Goal: Information Seeking & Learning: Learn about a topic

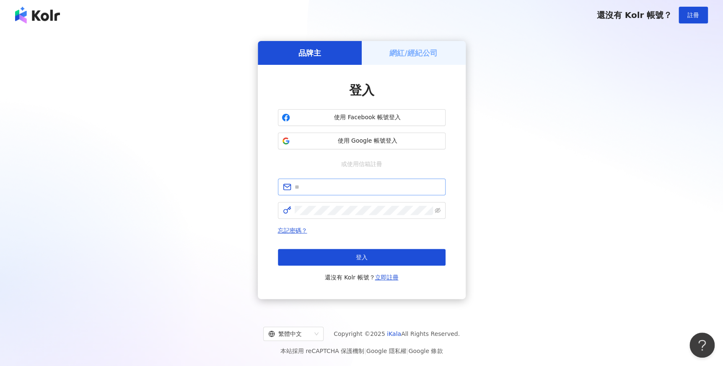
click at [396, 193] on span at bounding box center [362, 187] width 168 height 17
click at [392, 189] on input "text" at bounding box center [367, 187] width 146 height 9
type input "**********"
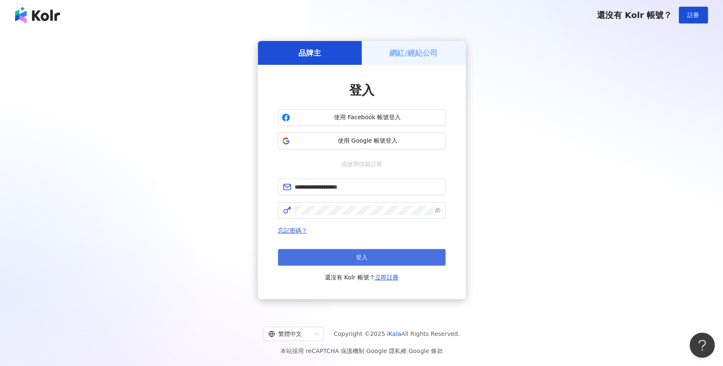
click at [371, 254] on button "登入" at bounding box center [362, 257] width 168 height 17
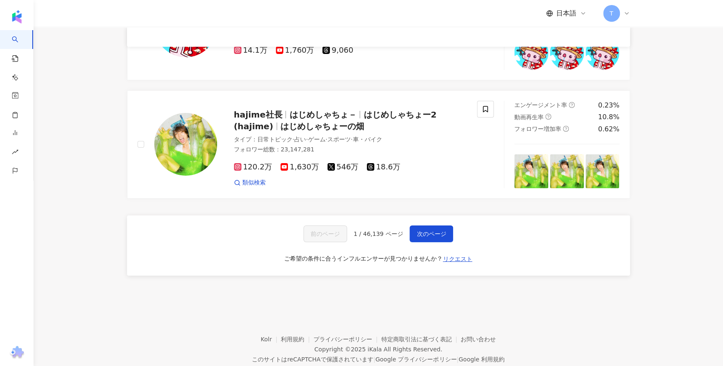
scroll to position [1354, 0]
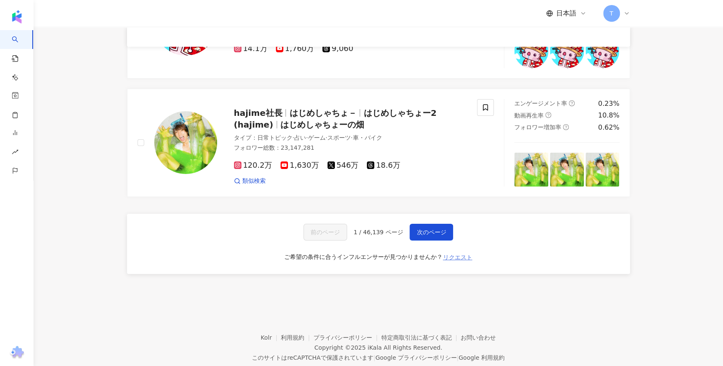
click at [457, 260] on span "リクエスト" at bounding box center [457, 257] width 29 height 7
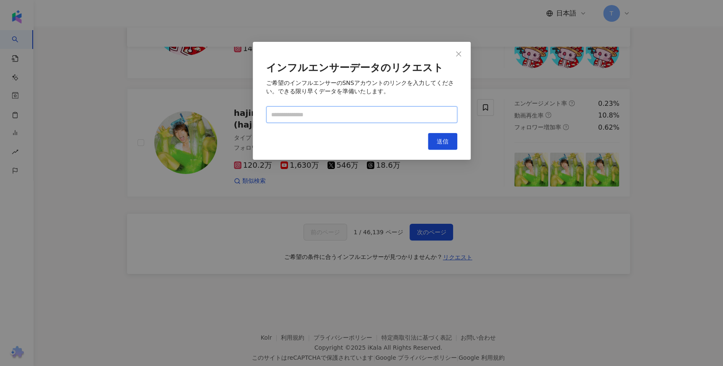
click at [363, 109] on input "text" at bounding box center [361, 114] width 191 height 17
paste input "**********"
type input "**********"
click at [436, 149] on button "送信" at bounding box center [442, 141] width 29 height 17
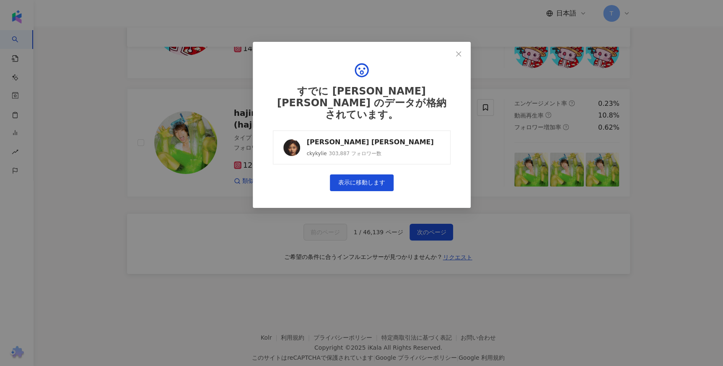
click at [400, 134] on link "Kylie C. 鄭杞瑤 ❧ ckykylie 303,887 フォロワー数" at bounding box center [362, 148] width 178 height 34
click at [459, 55] on icon "close" at bounding box center [458, 53] width 5 height 5
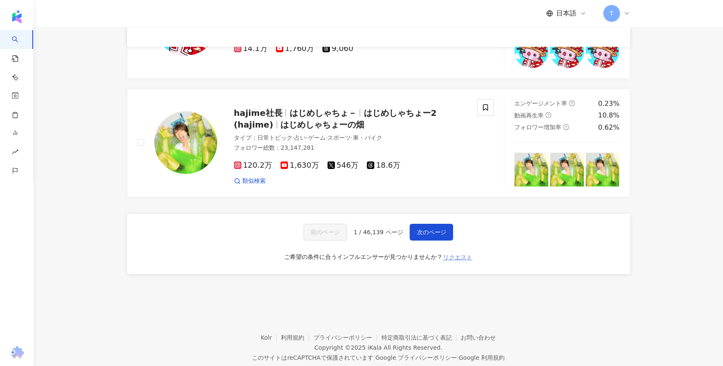
click at [462, 261] on span "リクエスト" at bounding box center [457, 257] width 29 height 7
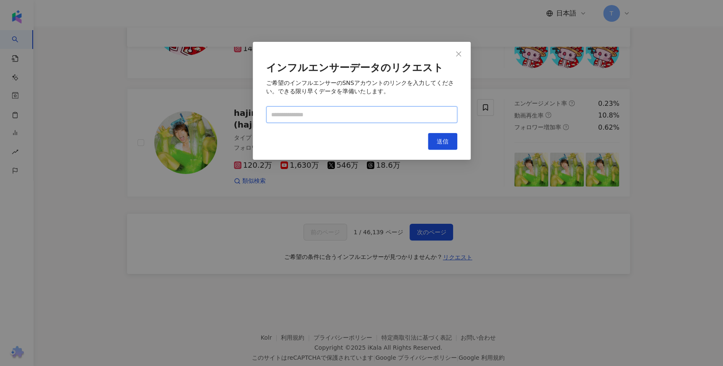
paste input "**********"
type input "**********"
click at [442, 139] on span "送信" at bounding box center [442, 141] width 12 height 7
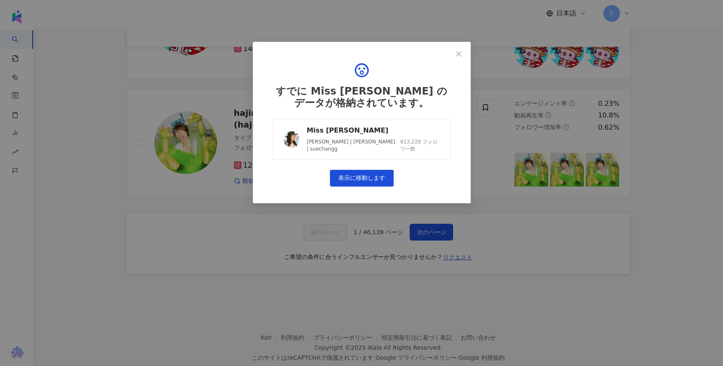
click at [431, 134] on link "Miss Sue Chang 張厚耀 | Sue Chang | suechangg 813,228 フォロワー数" at bounding box center [362, 139] width 178 height 41
click at [462, 52] on span "Close" at bounding box center [458, 54] width 17 height 7
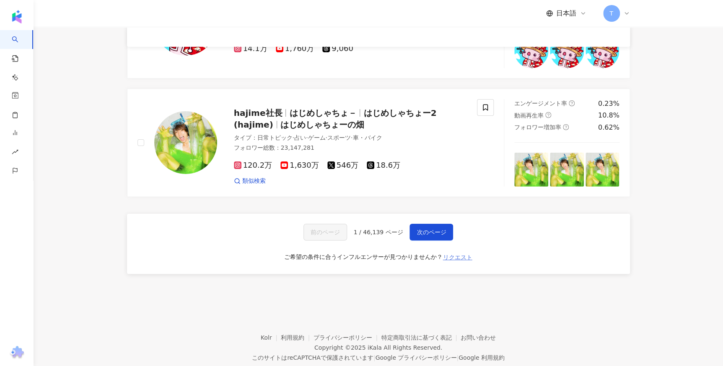
click at [453, 260] on span "リクエスト" at bounding box center [457, 257] width 29 height 7
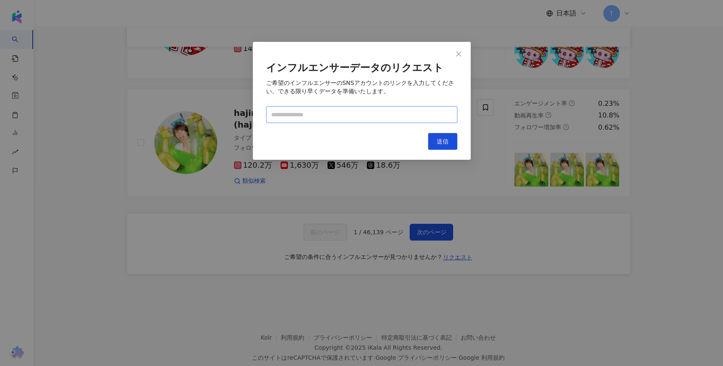
click at [349, 109] on input "text" at bounding box center [361, 114] width 191 height 17
paste input "**********"
type input "**********"
click at [443, 140] on span "送信" at bounding box center [442, 141] width 12 height 7
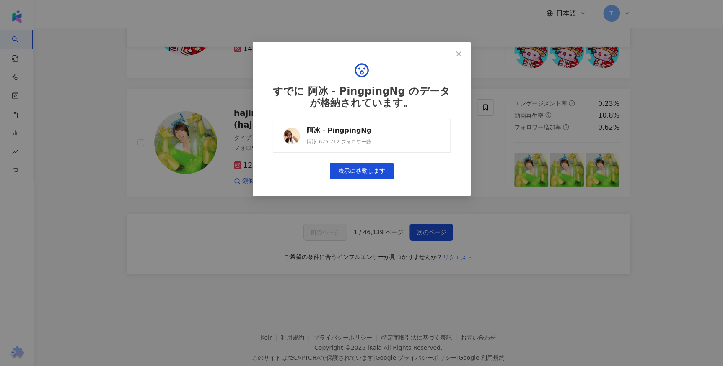
click at [358, 122] on link "阿冰 - PingpingNg 阿冰 675,712 フォロワー数" at bounding box center [362, 136] width 178 height 34
click at [460, 51] on icon "close" at bounding box center [458, 54] width 7 height 7
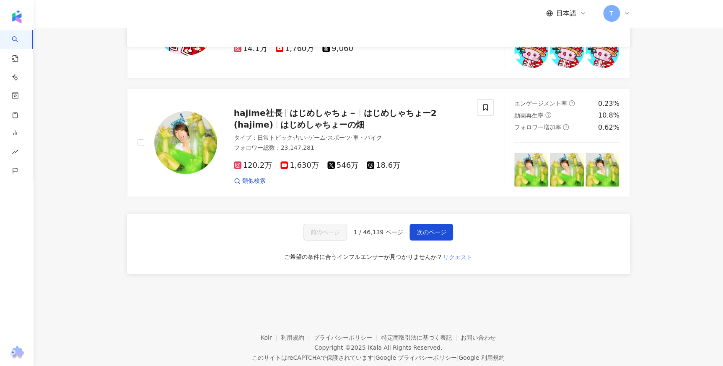
click at [467, 261] on span "リクエスト" at bounding box center [457, 257] width 29 height 7
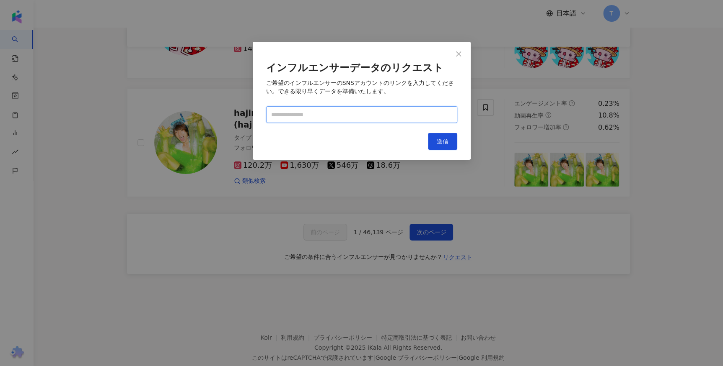
paste input "**********"
type input "**********"
click at [445, 136] on button "送信" at bounding box center [442, 141] width 29 height 17
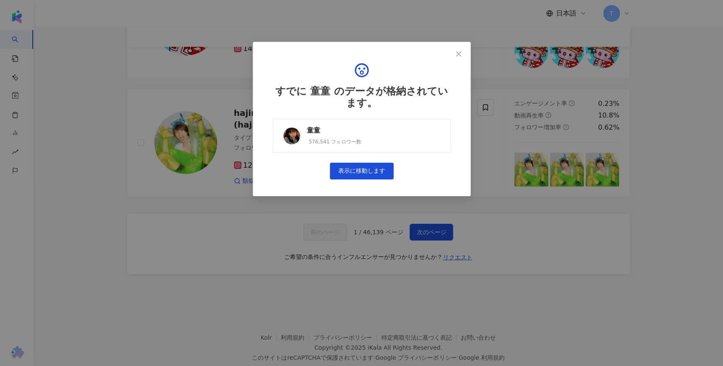
click at [319, 134] on div "童童" at bounding box center [334, 130] width 54 height 9
click at [451, 54] on span "Close" at bounding box center [458, 54] width 17 height 7
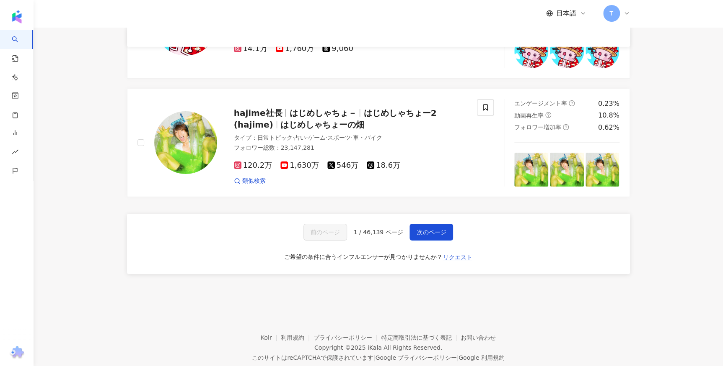
click at [457, 252] on div "前のページ 1 / 46,139 ページ 次のページ ご希望の条件に合うインフルエンサーが見つかりませんか？ リクエスト" at bounding box center [378, 244] width 503 height 60
click at [457, 258] on span "リクエスト" at bounding box center [457, 257] width 29 height 7
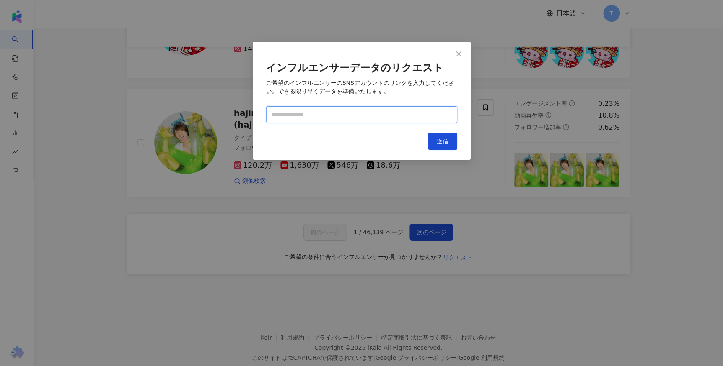
paste input "**********"
type input "**********"
click at [437, 141] on span "送信" at bounding box center [442, 141] width 12 height 7
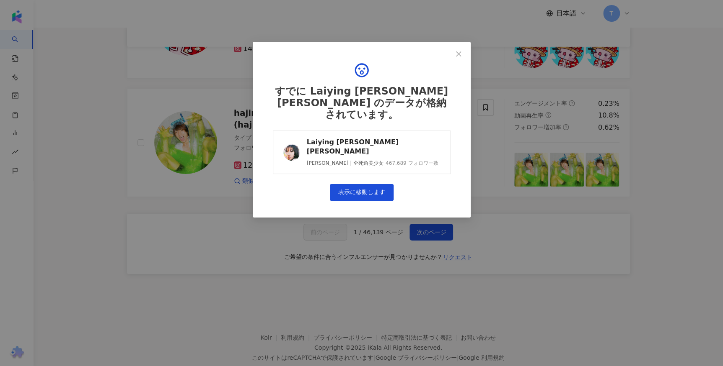
click at [441, 145] on link "Laiying エミー TANG 鄧麗英 Giny Lai | 全死角美少女 467,689 フォロワー数" at bounding box center [362, 153] width 178 height 44
click at [456, 52] on icon "close" at bounding box center [458, 53] width 5 height 5
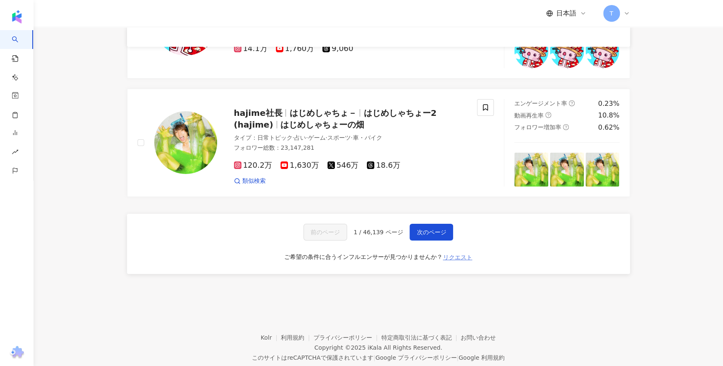
click at [457, 264] on button "リクエスト" at bounding box center [457, 257] width 30 height 13
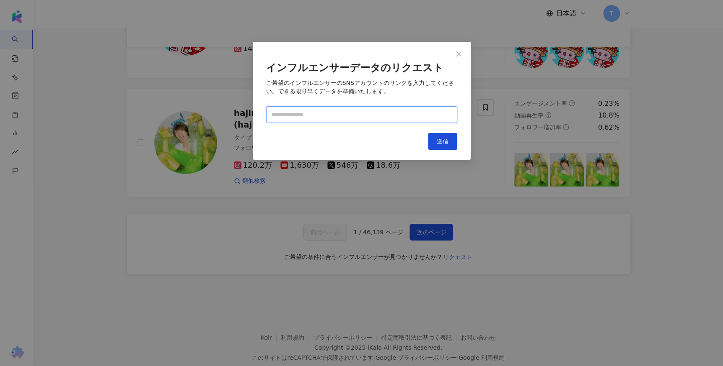
paste input "**********"
type input "**********"
click at [431, 138] on button "送信" at bounding box center [442, 141] width 29 height 17
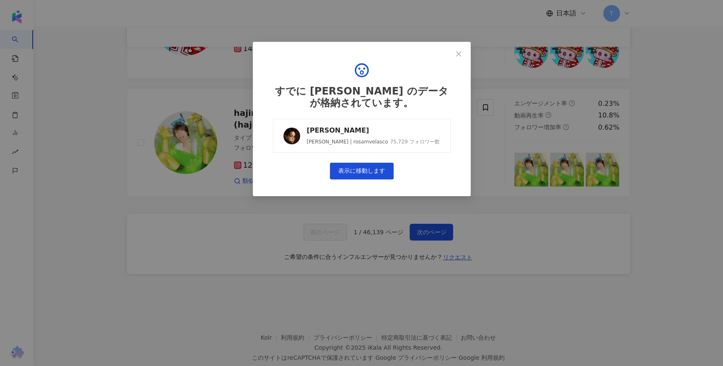
click at [307, 117] on div "すでに 韋羅莎 のデータが格納されています。 韋羅莎 Rosa Maria Velasco | rosamvelasco 75,729 フォロワー数 表示に移…" at bounding box center [361, 120] width 191 height 131
click at [307, 125] on link "韋羅莎 Rosa Maria Velasco | rosamvelasco 75,729 フォロワー数" at bounding box center [362, 136] width 178 height 34
click at [454, 53] on span "Close" at bounding box center [458, 54] width 17 height 7
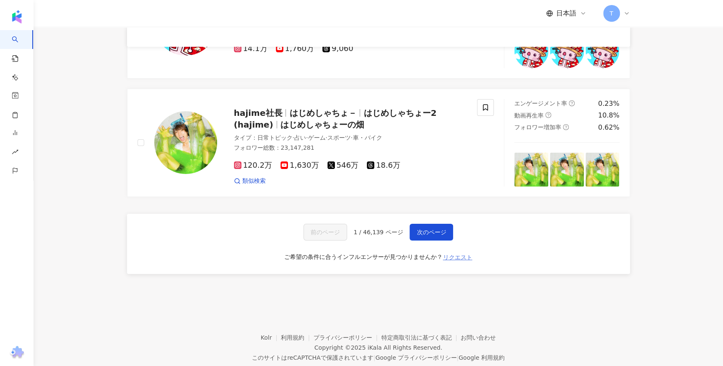
click at [466, 261] on span "リクエスト" at bounding box center [457, 257] width 29 height 7
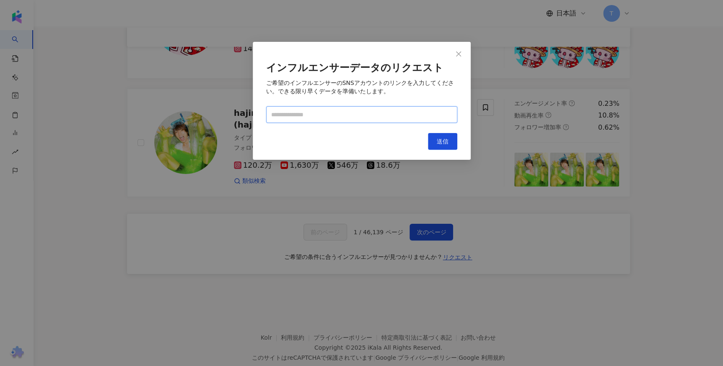
paste input "**********"
type input "**********"
click at [449, 147] on button "送信" at bounding box center [442, 141] width 29 height 17
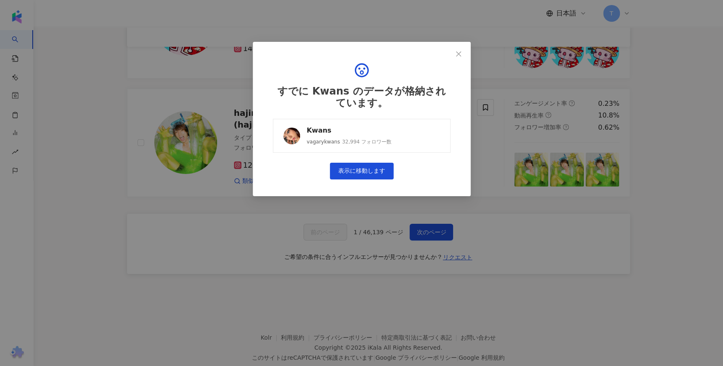
click at [401, 137] on link "Kwans vagarykwans 32,994 フォロワー数" at bounding box center [362, 136] width 178 height 34
click at [458, 43] on div "すでに Kwans のデータが格納されています。 Kwans vagarykwans 32,994 フォロワー数 表示に移動します" at bounding box center [362, 119] width 218 height 155
click at [457, 48] on button "Close" at bounding box center [458, 54] width 17 height 17
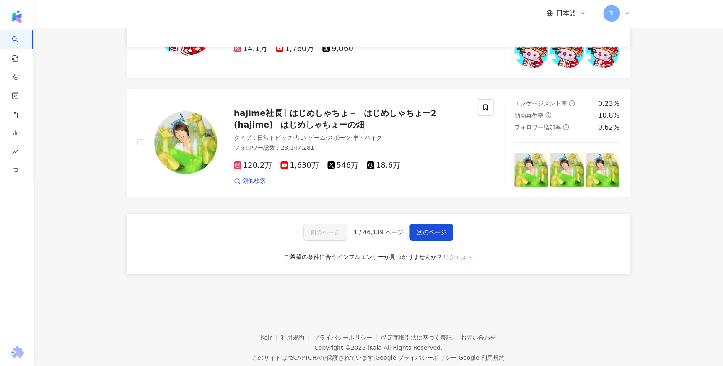
click at [459, 257] on span "リクエスト" at bounding box center [457, 257] width 29 height 7
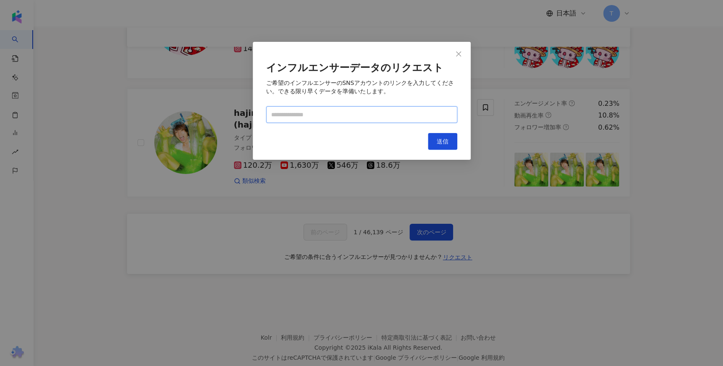
paste input "**********"
type input "**********"
click at [440, 142] on span "送信" at bounding box center [442, 141] width 12 height 7
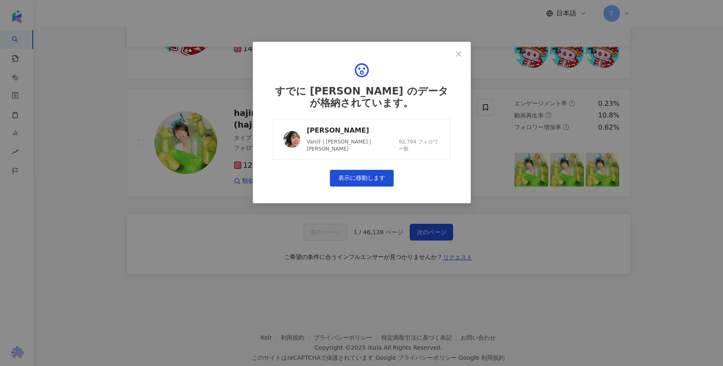
click at [327, 129] on div "Vangie 鄧穎芝" at bounding box center [373, 130] width 133 height 9
click at [460, 52] on icon "close" at bounding box center [458, 54] width 7 height 7
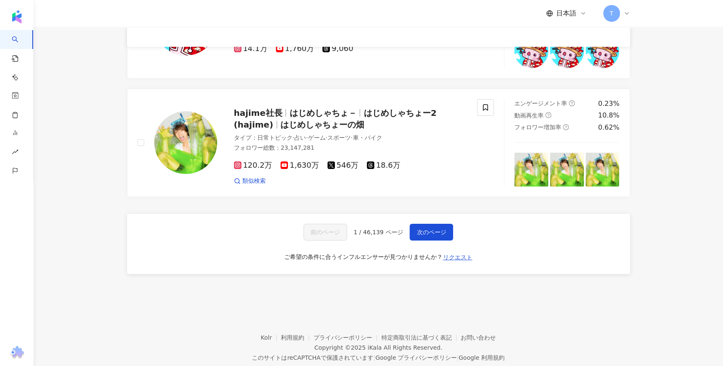
click at [463, 270] on div "前のページ 1 / 46,139 ページ 次のページ ご希望の条件に合うインフルエンサーが見つかりませんか？ リクエスト" at bounding box center [378, 244] width 503 height 60
click at [463, 261] on span "リクエスト" at bounding box center [457, 257] width 29 height 7
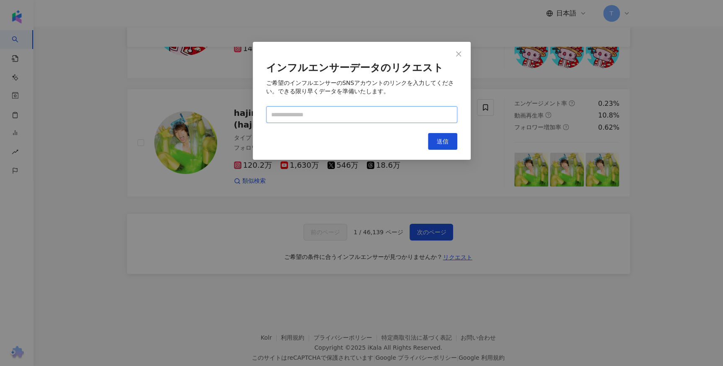
paste input "**********"
type input "**********"
click at [434, 143] on button "送信" at bounding box center [442, 141] width 29 height 17
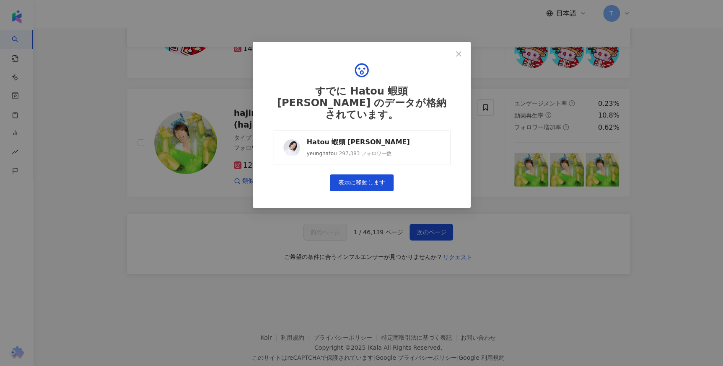
click at [386, 131] on link "Hatou 蝦頭 楊詩敏 yeunghatou 297,383 フォロワー数" at bounding box center [362, 148] width 178 height 34
click at [466, 49] on button "Close" at bounding box center [458, 54] width 17 height 17
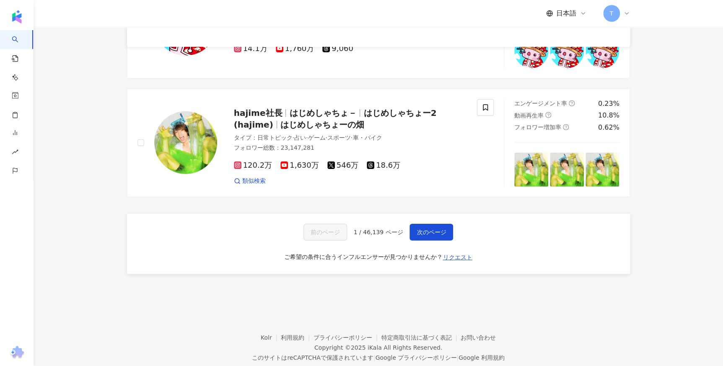
click at [460, 54] on div "すでに Hatou 蝦頭 楊詩敏 のデータが格納されています。 Hatou 蝦頭 楊詩敏 yeunghatou 297,383 フォロワー数 表示に移動します" at bounding box center [361, 183] width 723 height 366
click at [447, 260] on span "リクエスト" at bounding box center [457, 257] width 29 height 7
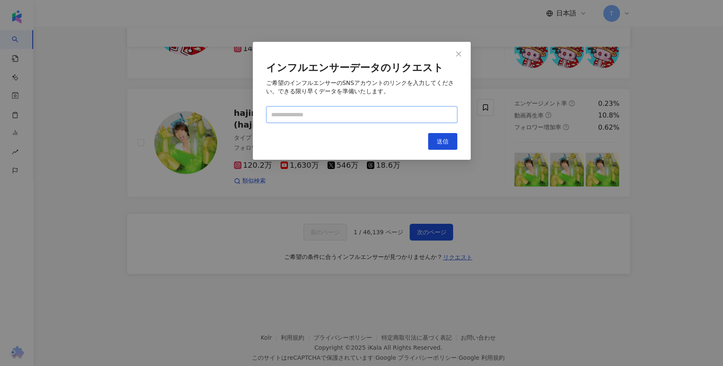
paste input "**********"
type input "**********"
click at [457, 138] on div "**********" at bounding box center [362, 101] width 218 height 118
click at [454, 140] on button "送信" at bounding box center [442, 141] width 29 height 17
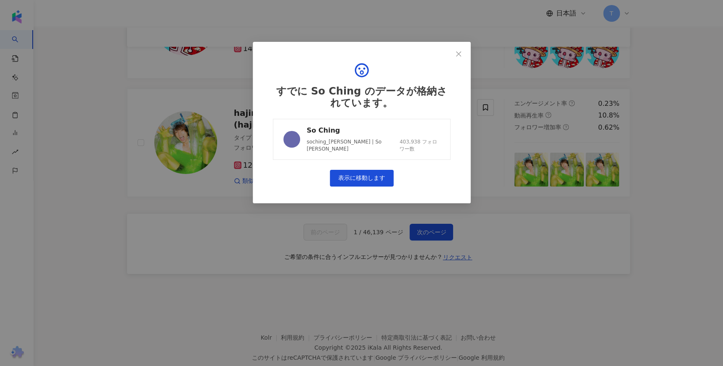
click at [405, 142] on div "403,938 フォロワー数" at bounding box center [419, 146] width 40 height 14
click at [458, 60] on button "Close" at bounding box center [458, 54] width 17 height 17
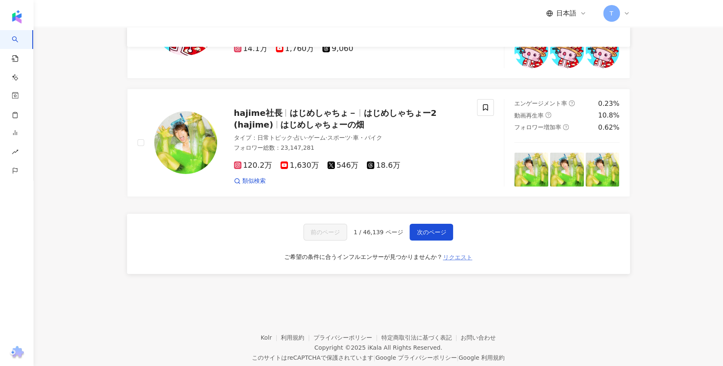
click at [465, 260] on span "リクエスト" at bounding box center [457, 257] width 29 height 7
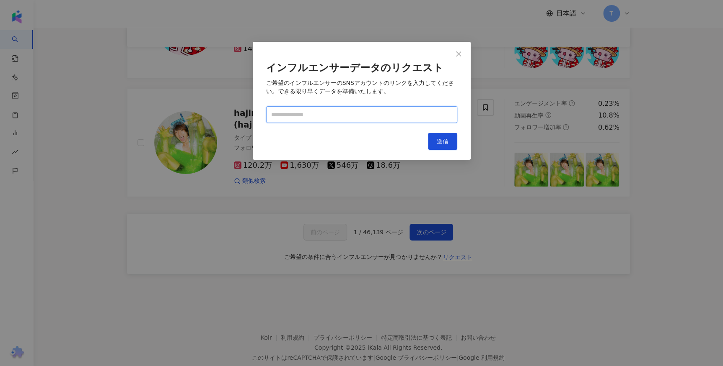
paste input "**********"
type input "**********"
click at [441, 135] on button "送信" at bounding box center [442, 141] width 29 height 17
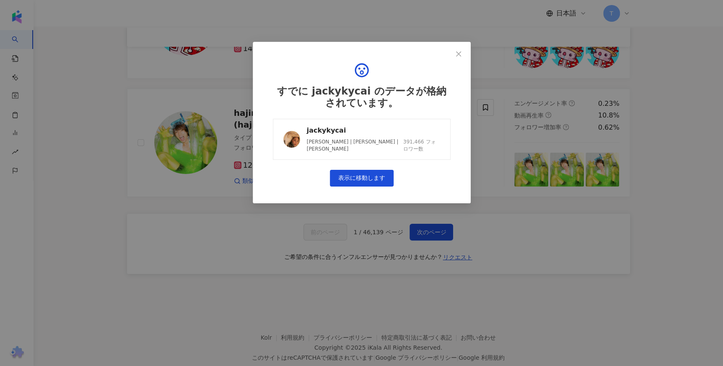
click at [327, 141] on div "蔡潔 Jacky | 蔡潔 Jacky Cai | Jacky Cai" at bounding box center [354, 146] width 94 height 14
click at [458, 54] on icon "close" at bounding box center [458, 54] width 7 height 7
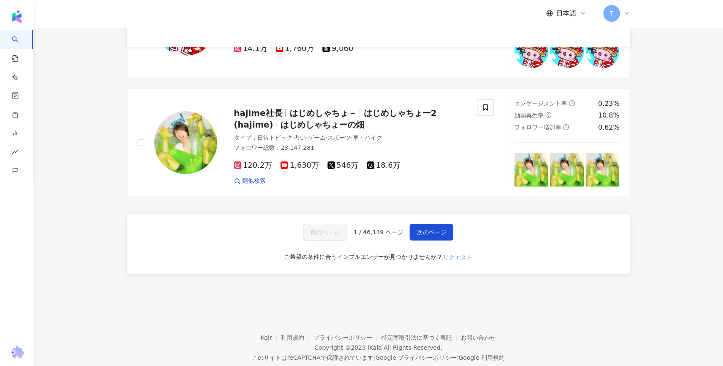
click at [451, 261] on span "リクエスト" at bounding box center [457, 257] width 29 height 7
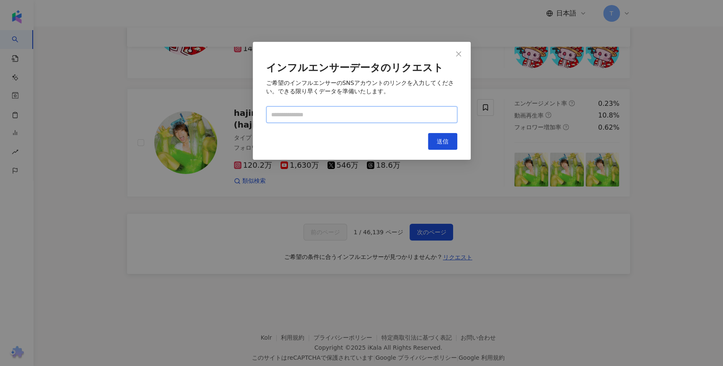
paste input "**********"
type input "**********"
click at [453, 138] on button "送信" at bounding box center [442, 141] width 29 height 17
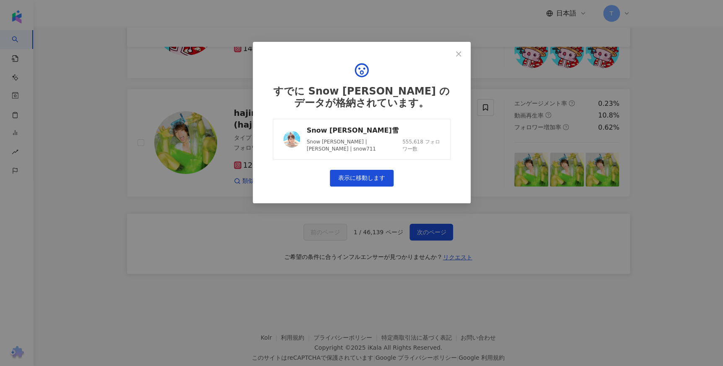
click at [417, 134] on div "Snow Suen 孫慧雪" at bounding box center [373, 130] width 133 height 9
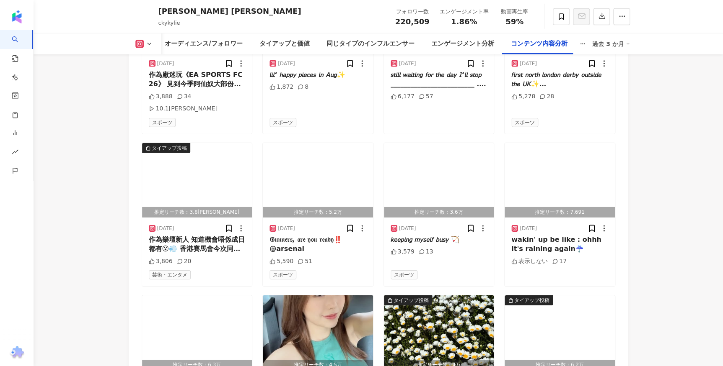
scroll to position [2856, 0]
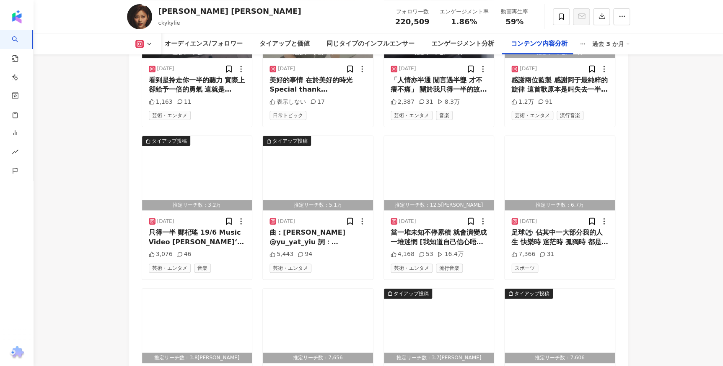
scroll to position [3313, 0]
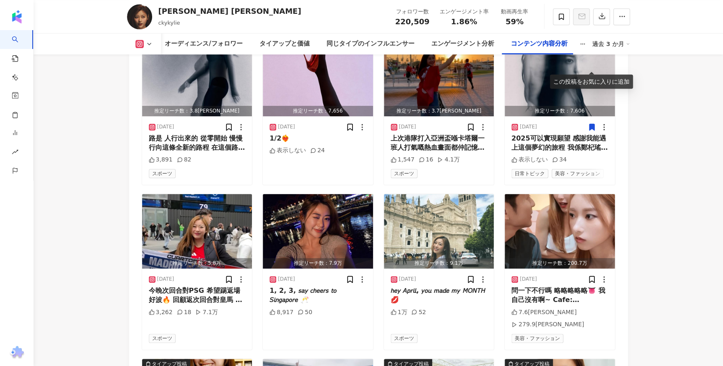
scroll to position [3503, 0]
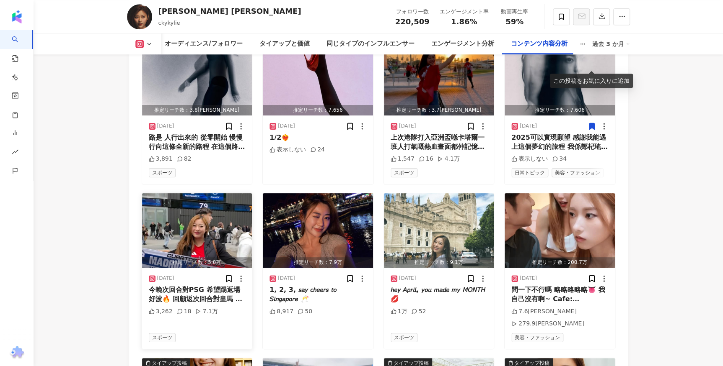
click at [206, 194] on img "button" at bounding box center [197, 231] width 110 height 75
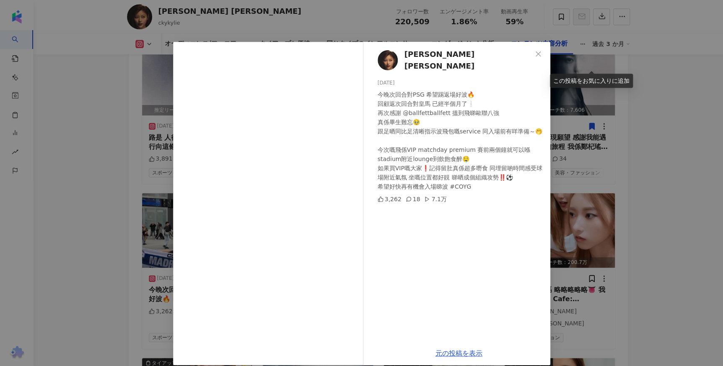
click at [657, 145] on div "Kylie C. 鄭杞瑤 ❧ 2025/05/07 今晚次回合對PSG 希望踢返場好波🔥 回顧返次回合對皇馬 已經半個月了❕ 再次感謝 @ballfettba…" at bounding box center [361, 183] width 723 height 366
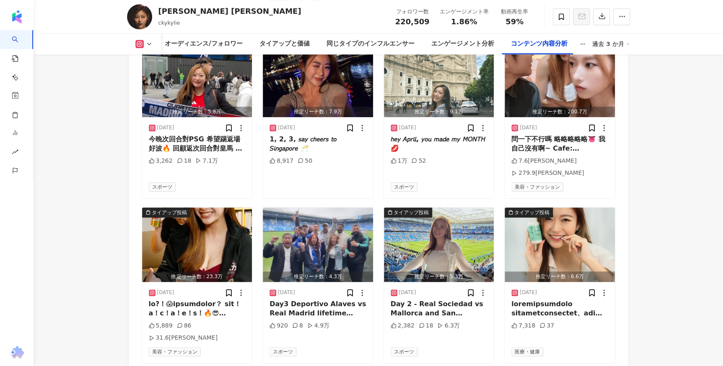
scroll to position [1930, 0]
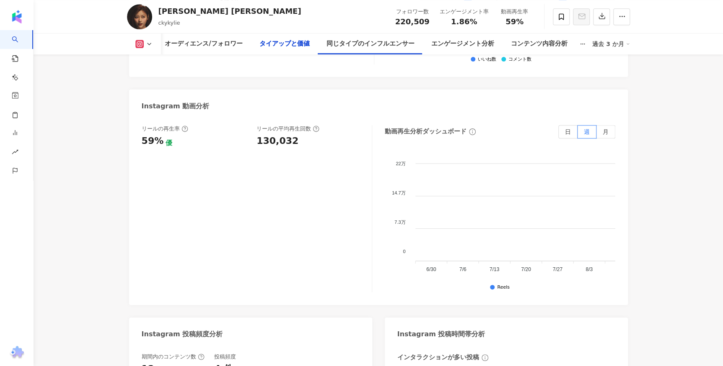
drag, startPoint x: 644, startPoint y: 170, endPoint x: 556, endPoint y: -28, distance: 217.4
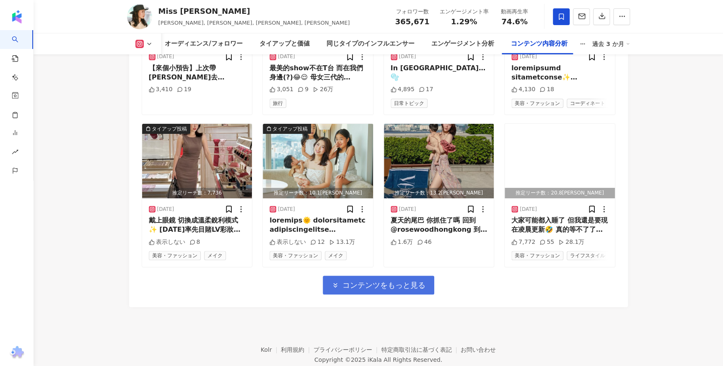
scroll to position [2999, 0]
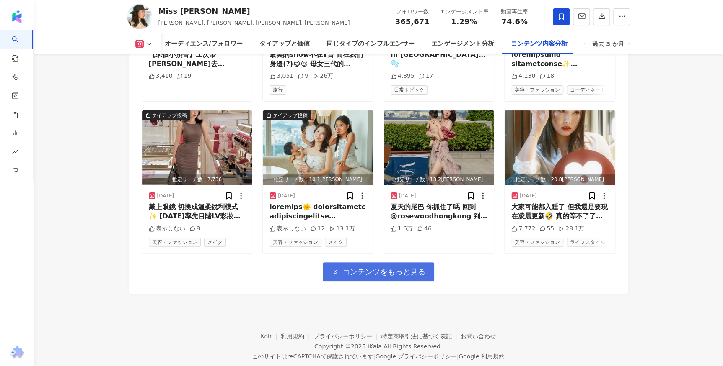
click at [379, 268] on span "コンテンツをもっと見る" at bounding box center [383, 272] width 83 height 9
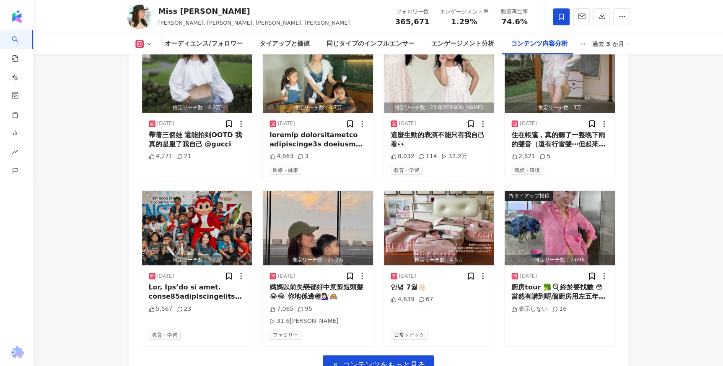
scroll to position [3379, 0]
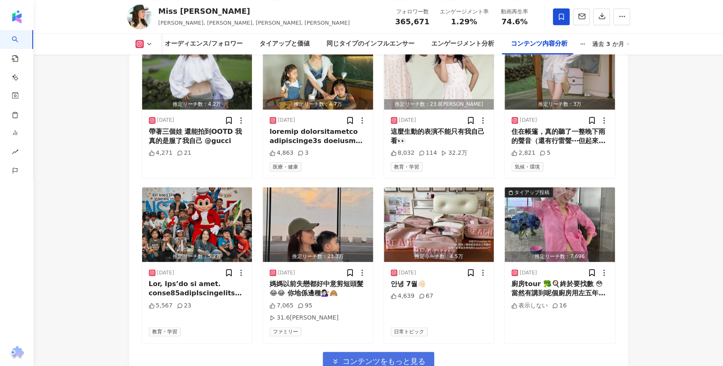
click at [389, 357] on span "コンテンツをもっと見る" at bounding box center [383, 361] width 83 height 9
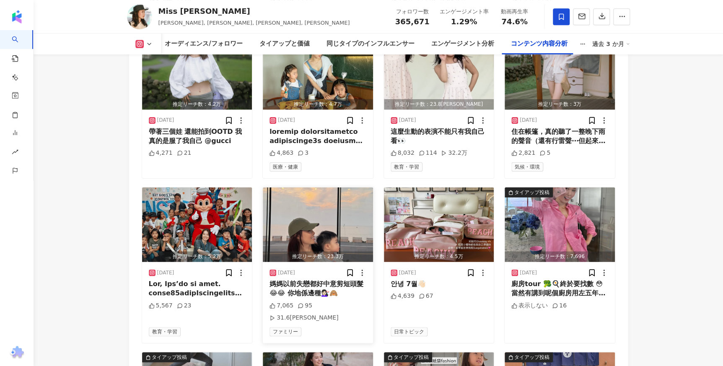
click at [327, 208] on img "button" at bounding box center [318, 225] width 110 height 75
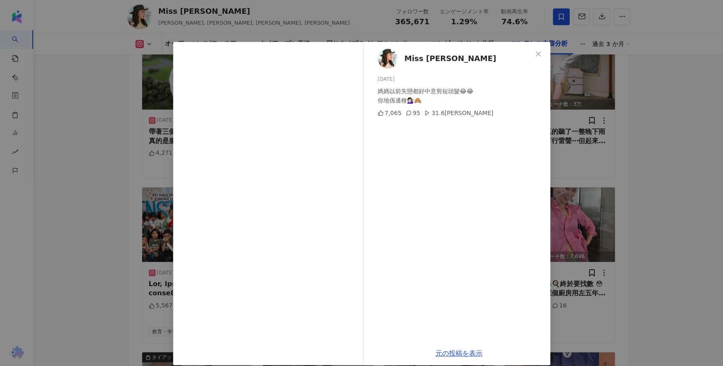
click at [664, 183] on div "Miss Sue Chang 2025/08/04 媽媽以前失戀都好中意剪短頭髮😂😂 你地係邊種💇🏻‍♀️🙈 7,065 95 31.6万 元の投稿を表示" at bounding box center [361, 183] width 723 height 366
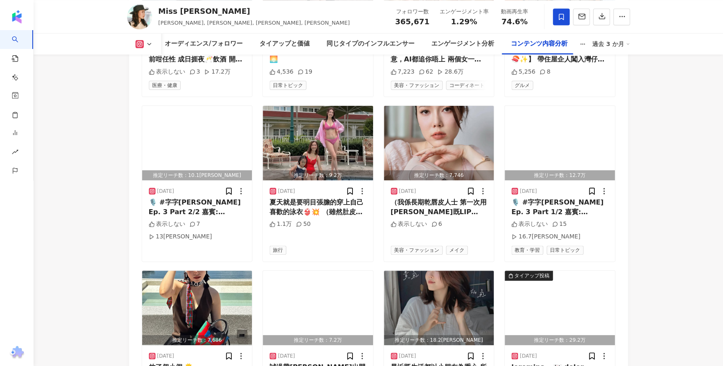
scroll to position [3836, 0]
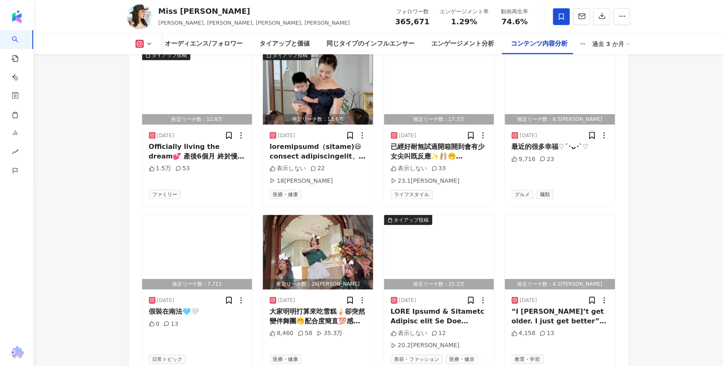
scroll to position [4369, 0]
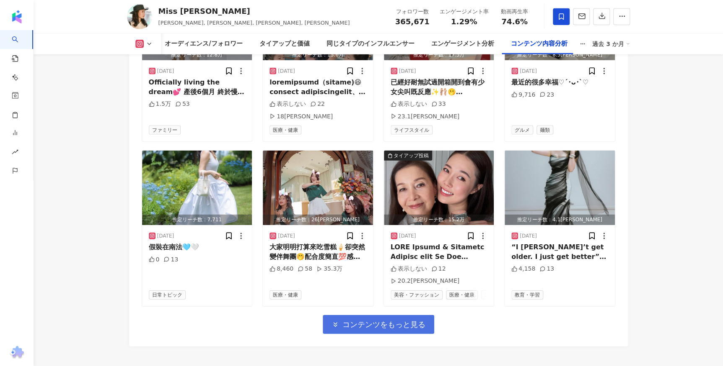
click at [379, 320] on span "コンテンツをもっと見る" at bounding box center [383, 324] width 83 height 9
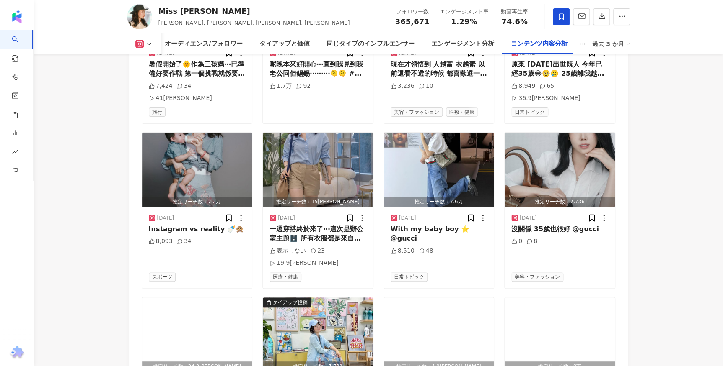
scroll to position [4788, 0]
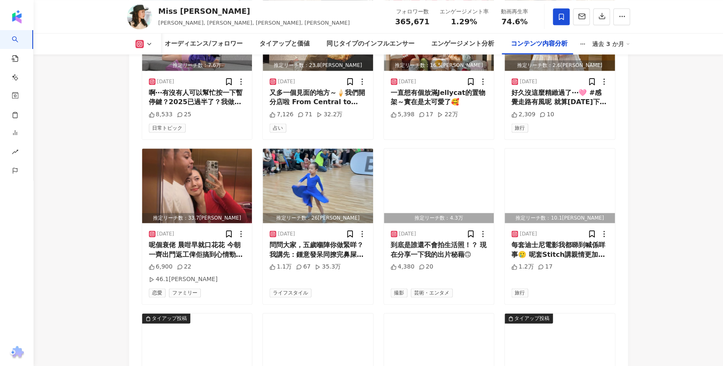
scroll to position [5245, 0]
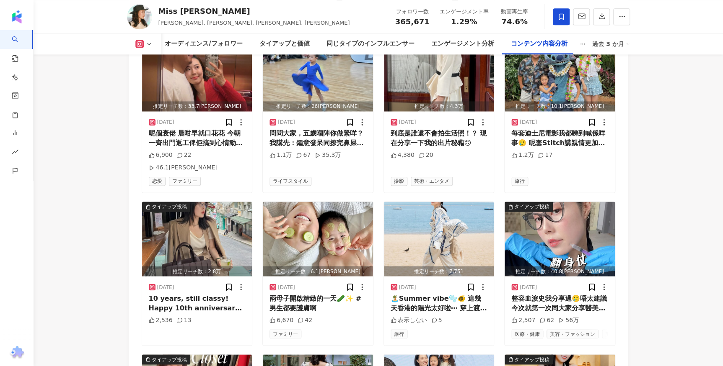
scroll to position [5359, 0]
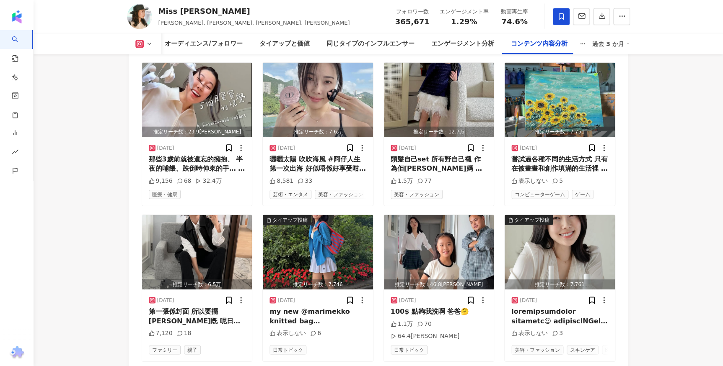
drag, startPoint x: 218, startPoint y: 296, endPoint x: 117, endPoint y: 62, distance: 255.4
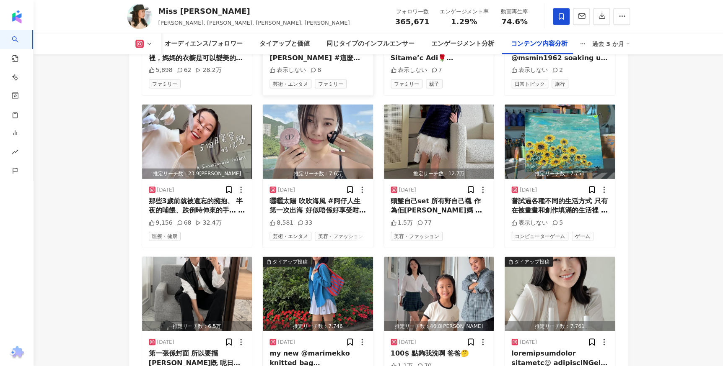
scroll to position [5736, 0]
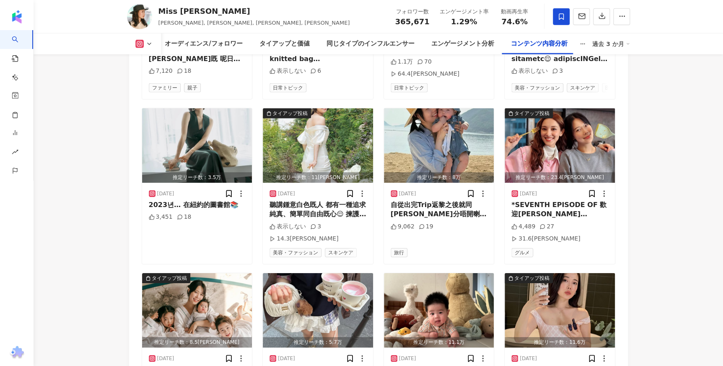
scroll to position [6193, 0]
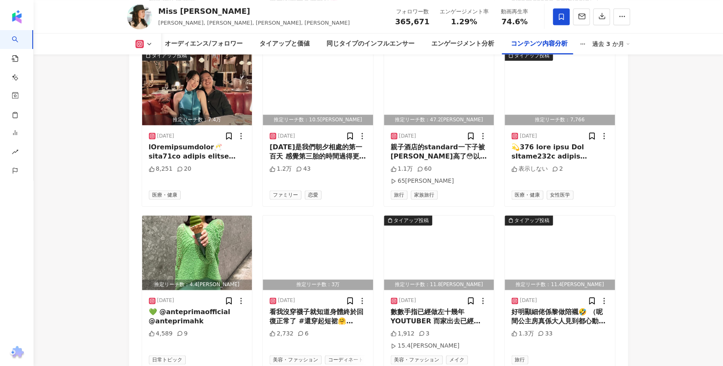
scroll to position [6703, 0]
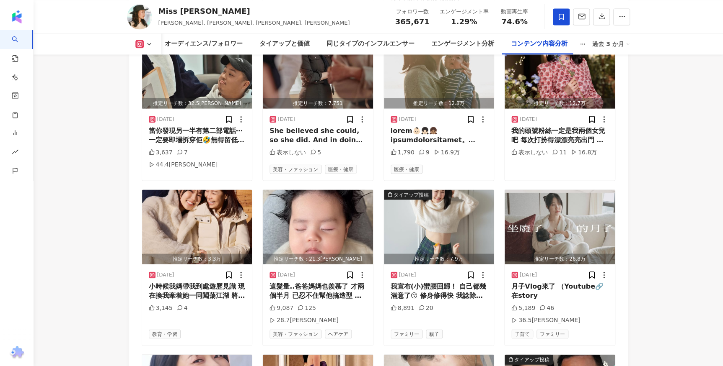
scroll to position [7167, 0]
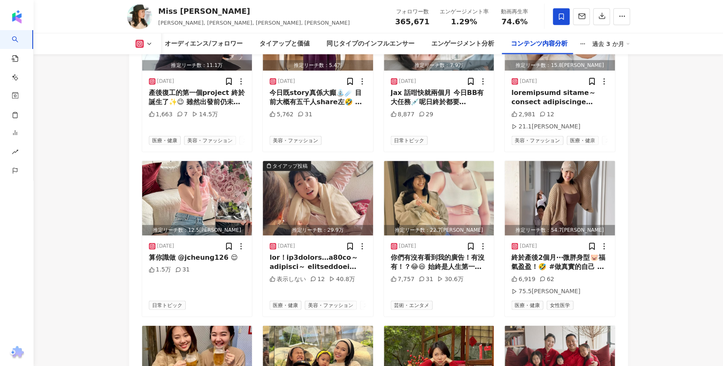
scroll to position [7547, 0]
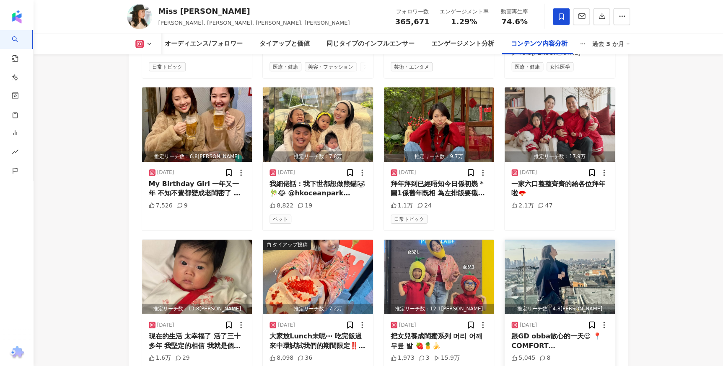
scroll to position [7699, 0]
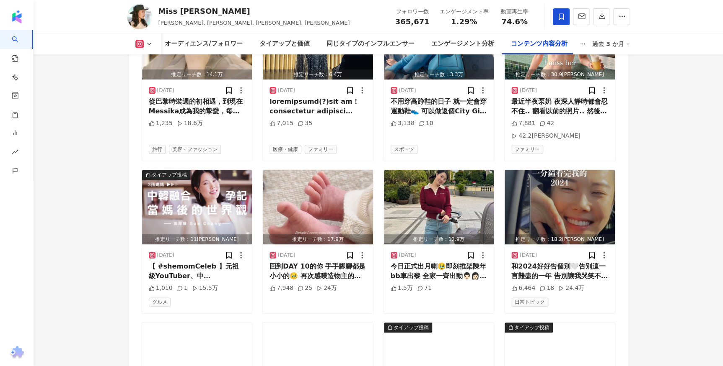
scroll to position [8092, 0]
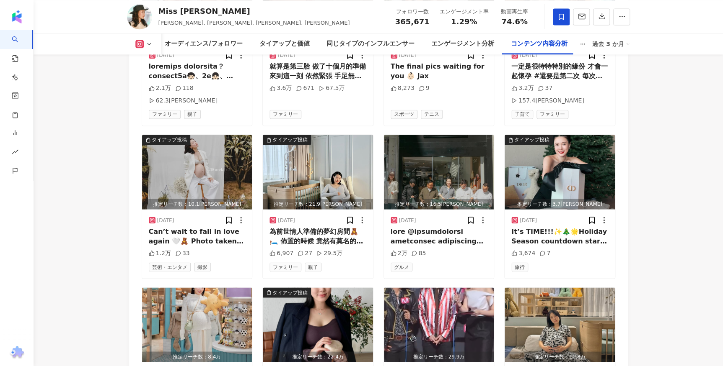
scroll to position [8549, 0]
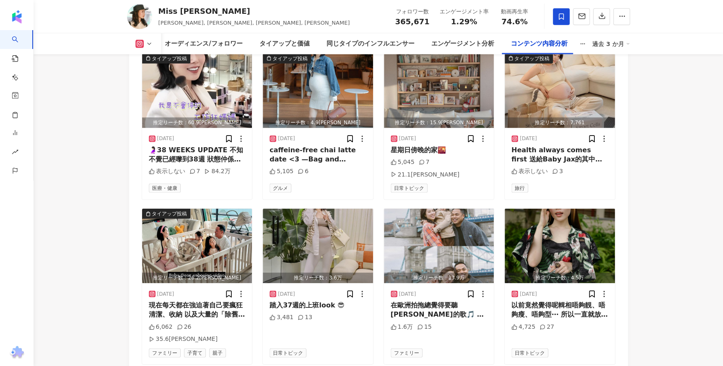
scroll to position [9013, 0]
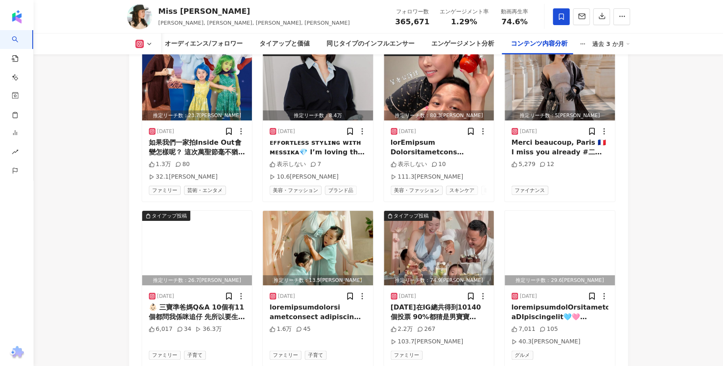
scroll to position [9482, 0]
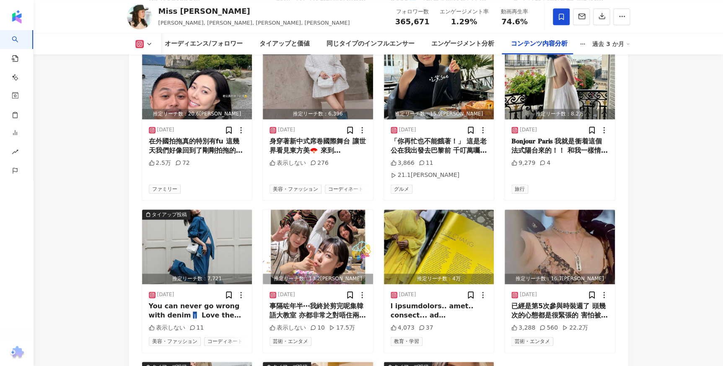
scroll to position [9900, 0]
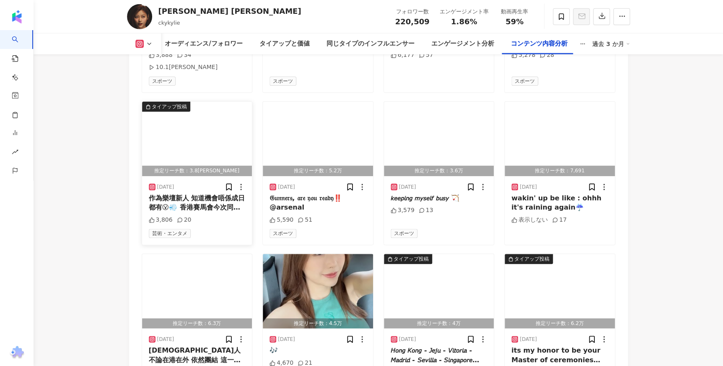
scroll to position [2932, 0]
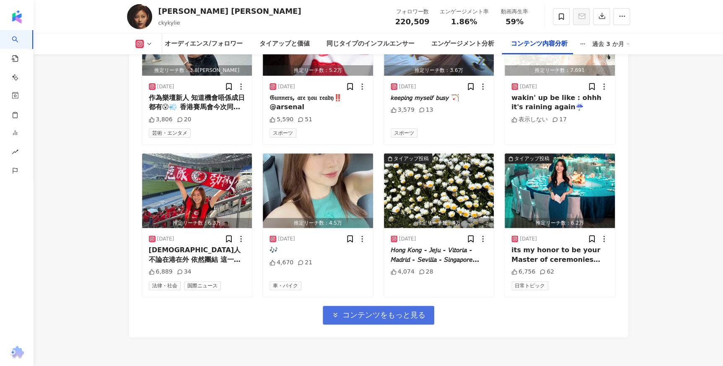
click at [406, 311] on span "コンテンツをもっと見る" at bounding box center [383, 315] width 83 height 9
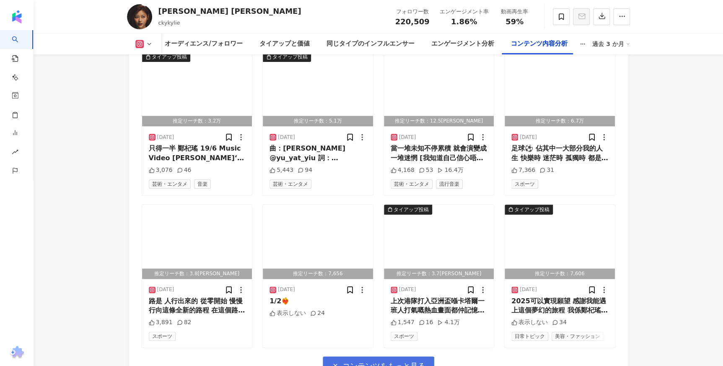
scroll to position [3389, 0]
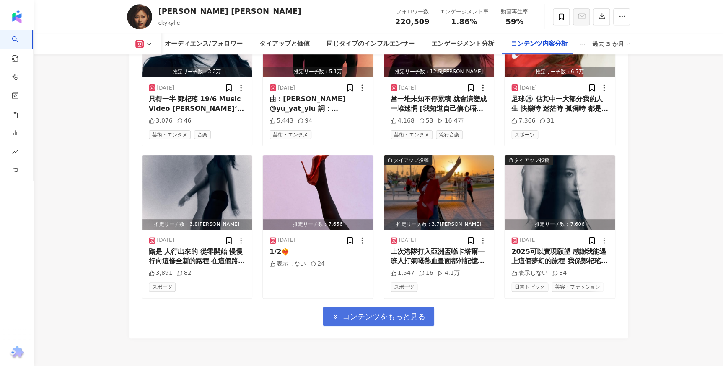
click at [407, 312] on span "コンテンツをもっと見る" at bounding box center [383, 316] width 83 height 9
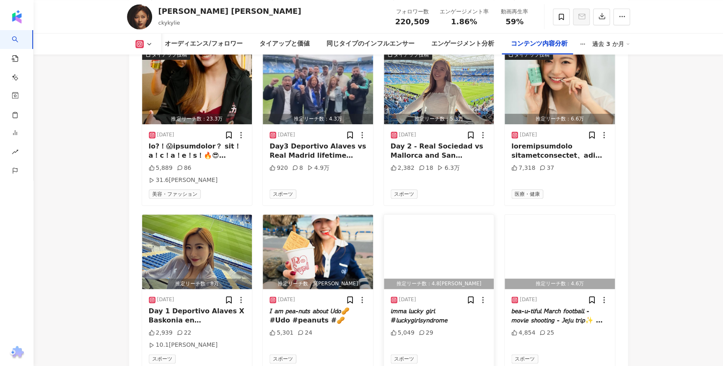
scroll to position [3849, 0]
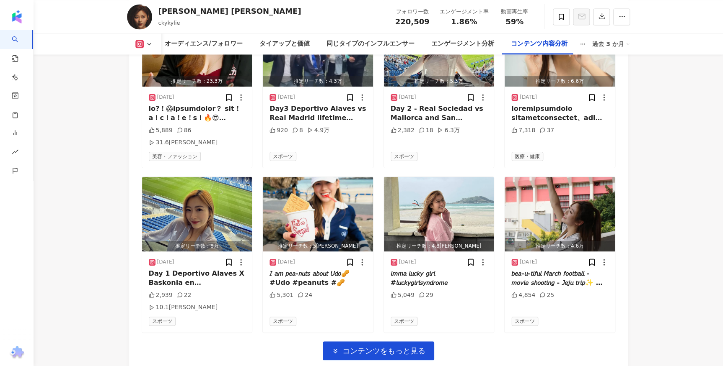
click at [408, 347] on span "コンテンツをもっと見る" at bounding box center [383, 351] width 83 height 9
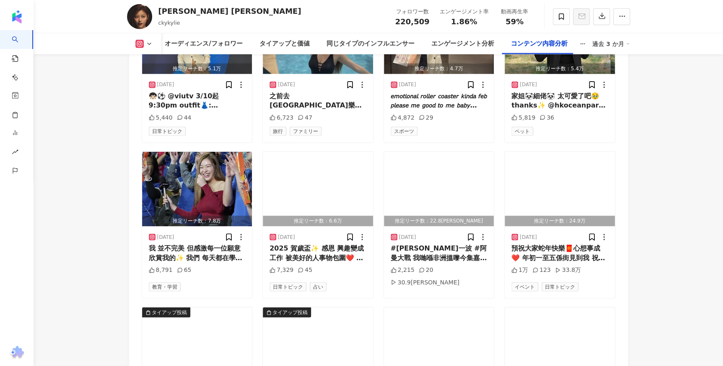
scroll to position [4306, 0]
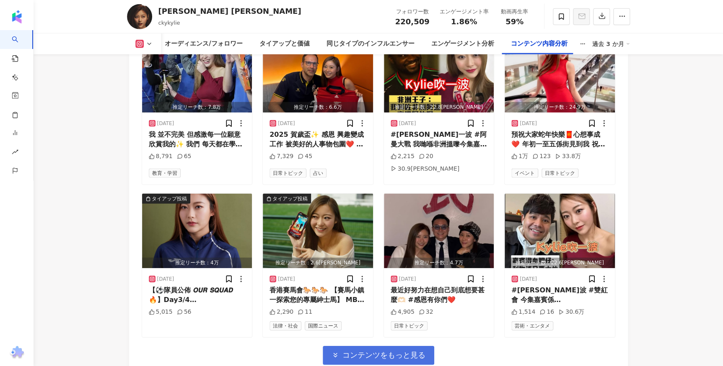
click at [375, 351] on span "コンテンツをもっと見る" at bounding box center [383, 355] width 83 height 9
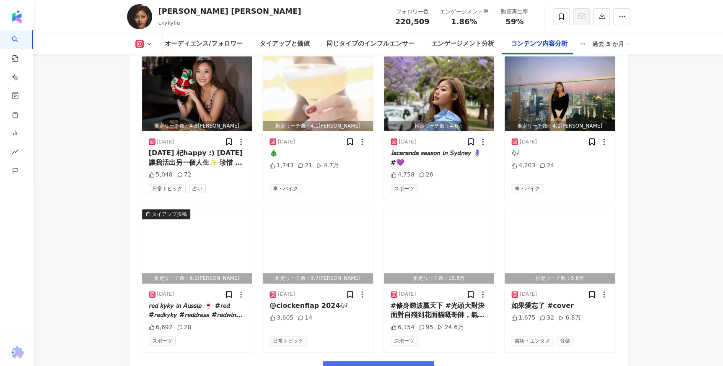
scroll to position [4770, 0]
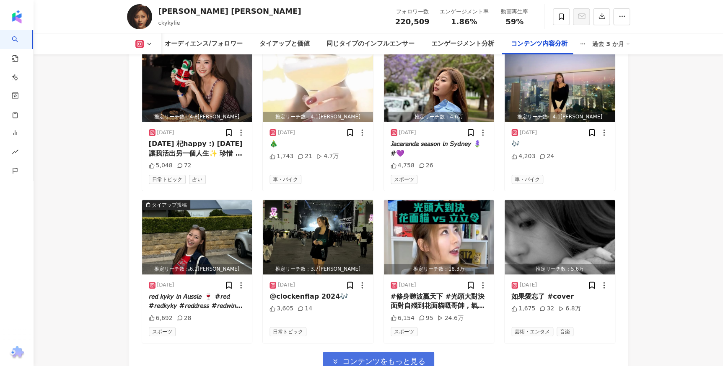
click at [372, 357] on span "コンテンツをもっと見る" at bounding box center [383, 361] width 83 height 9
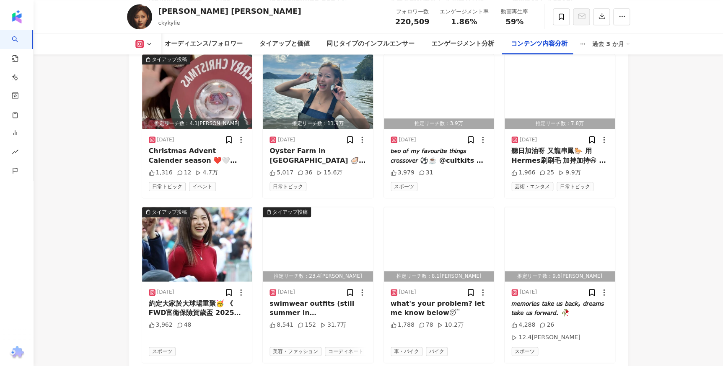
scroll to position [5151, 0]
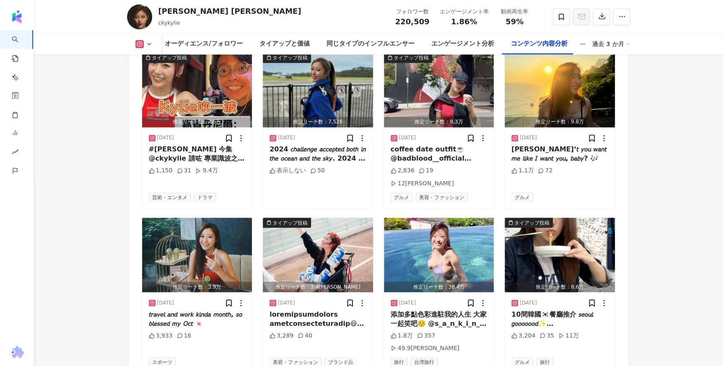
scroll to position [5472, 0]
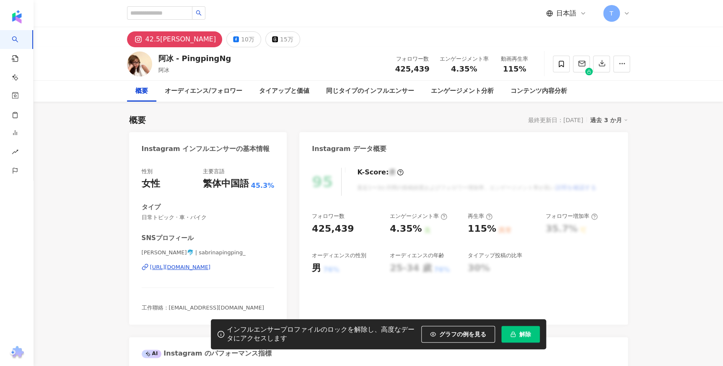
click at [529, 334] on span "解除" at bounding box center [525, 334] width 12 height 7
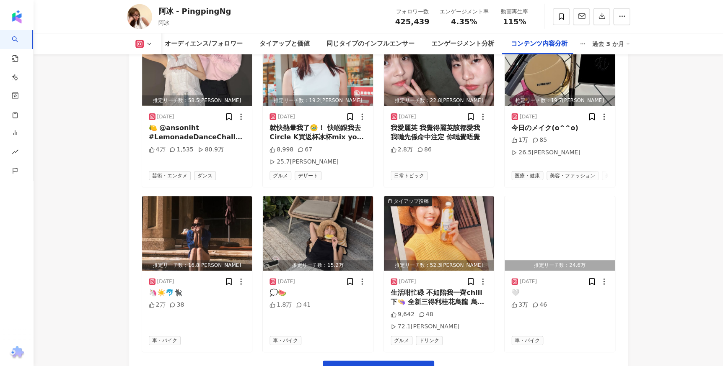
scroll to position [2932, 0]
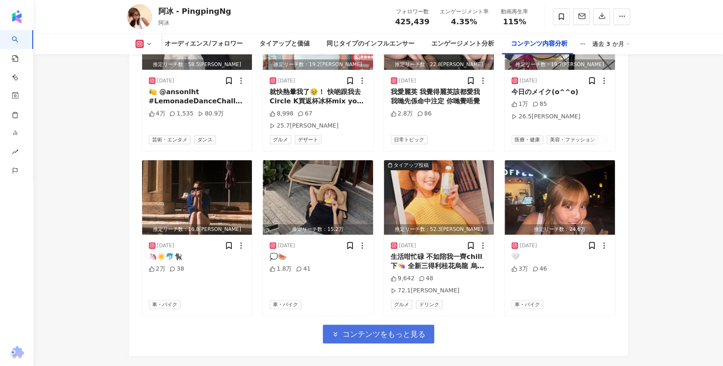
click at [368, 330] on span "コンテンツをもっと見る" at bounding box center [383, 334] width 83 height 9
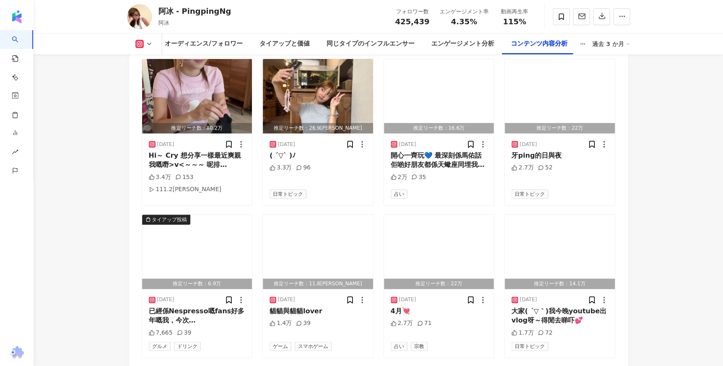
scroll to position [3389, 0]
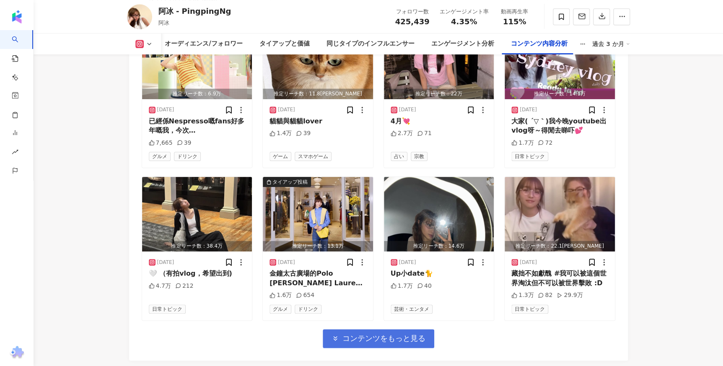
click at [388, 334] on span "コンテンツをもっと見る" at bounding box center [383, 338] width 83 height 9
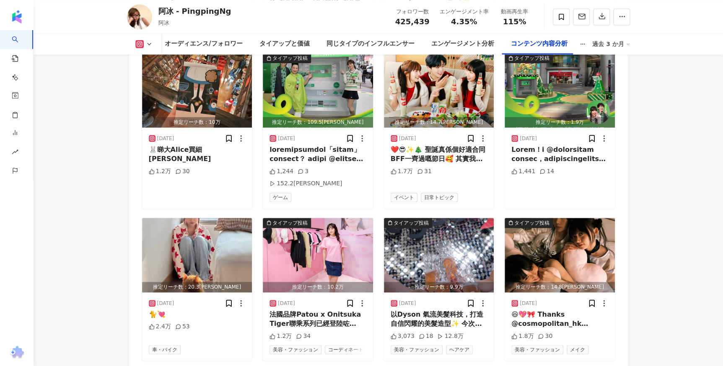
scroll to position [3816, 0]
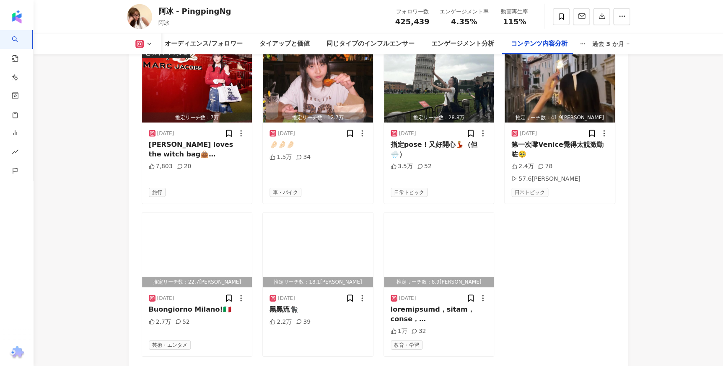
scroll to position [4306, 0]
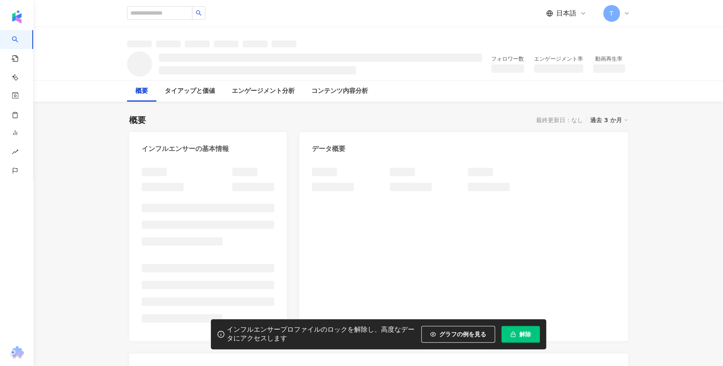
click at [526, 328] on button "解除" at bounding box center [520, 334] width 39 height 17
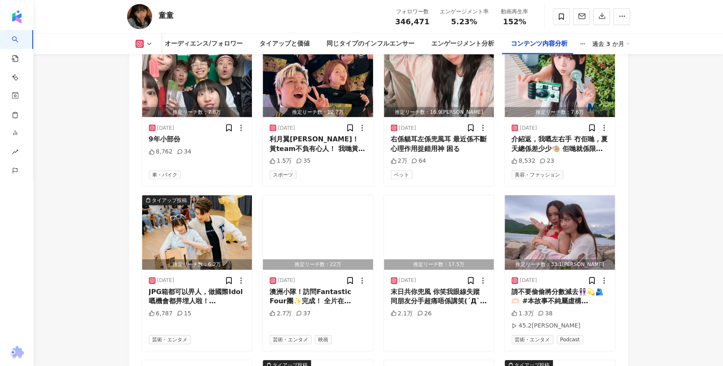
scroll to position [2779, 0]
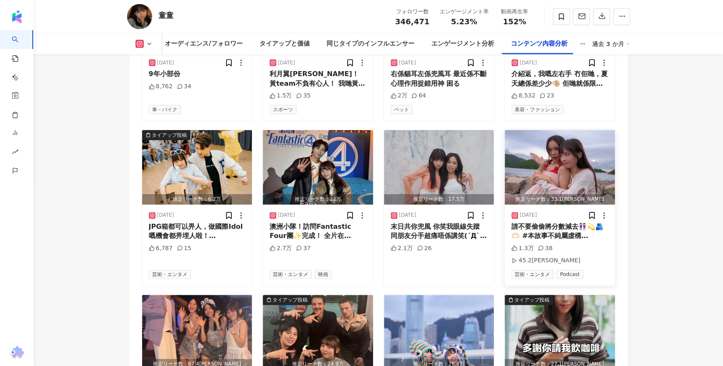
click at [562, 172] on img "button" at bounding box center [559, 167] width 110 height 75
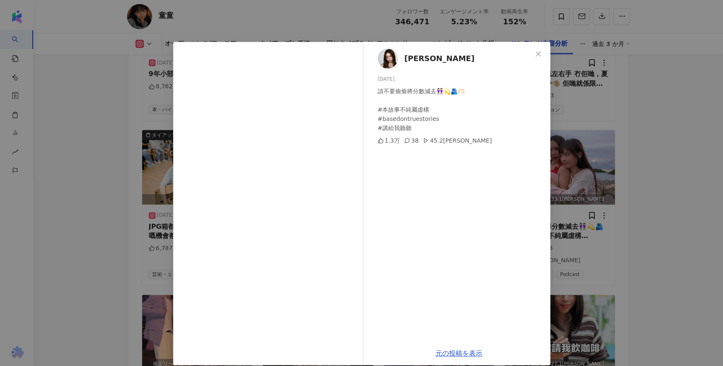
click at [634, 235] on div "[PERSON_NAME][DATE] 請不要偷偷將分數減去👭🏻💫🫂🫶🏻 #本故事不純屬虛構 #basedontruestories #講給我聽聽 1.3[P…" at bounding box center [361, 183] width 723 height 366
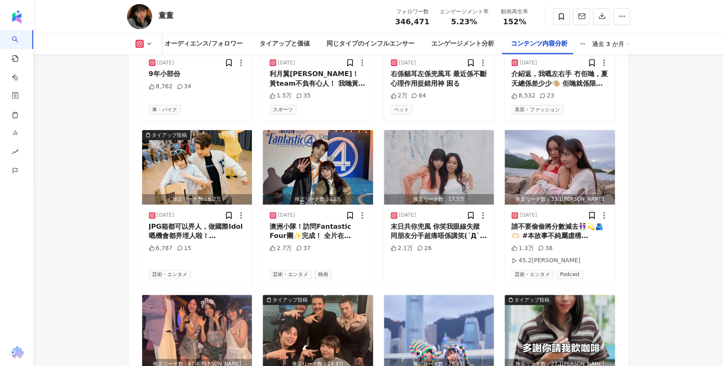
scroll to position [2894, 0]
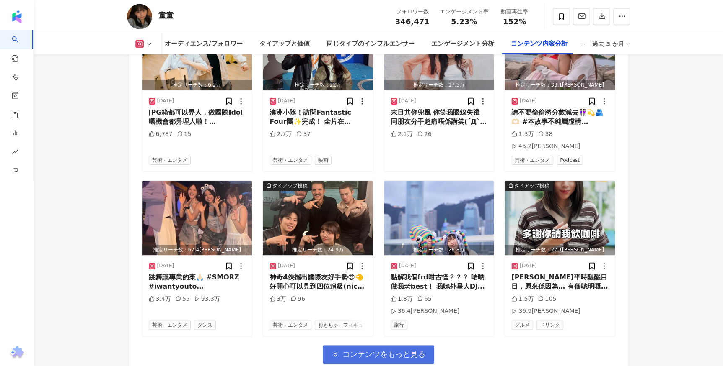
click at [356, 350] on span "コンテンツをもっと見る" at bounding box center [383, 354] width 83 height 9
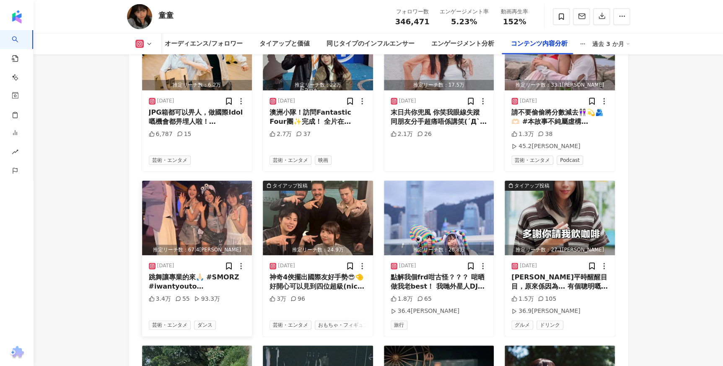
click at [212, 202] on img "button" at bounding box center [197, 218] width 110 height 75
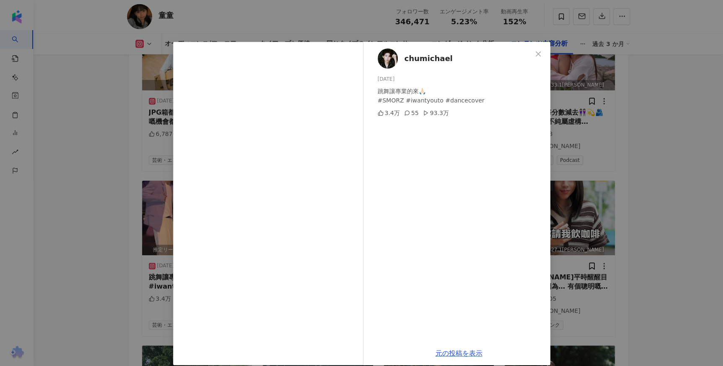
click at [637, 251] on div "chumichael 2025/07/19 跳舞讓專業的來🙏🏻￼ #SMORZ #iwantyouto #dancecover 3.4万 55 93.3万 元…" at bounding box center [361, 183] width 723 height 366
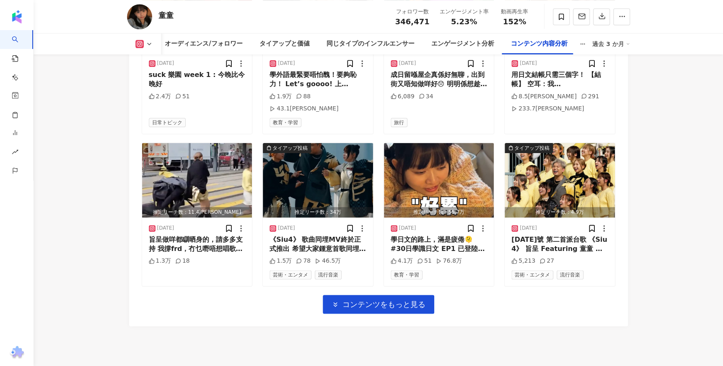
scroll to position [3422, 0]
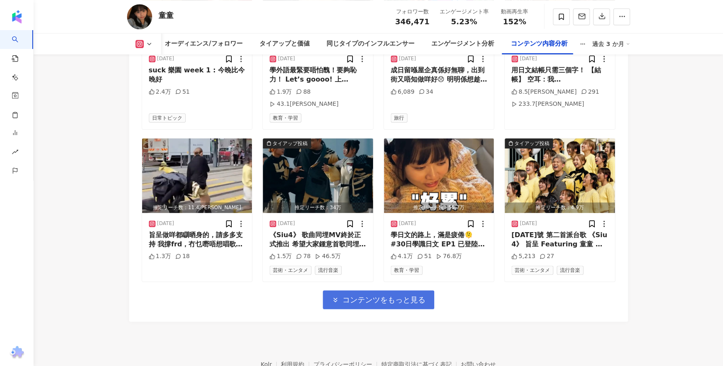
click at [389, 296] on span "コンテンツをもっと見る" at bounding box center [383, 300] width 83 height 9
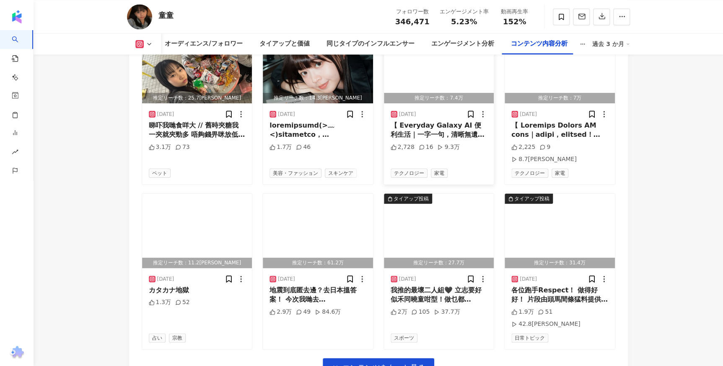
scroll to position [3850, 0]
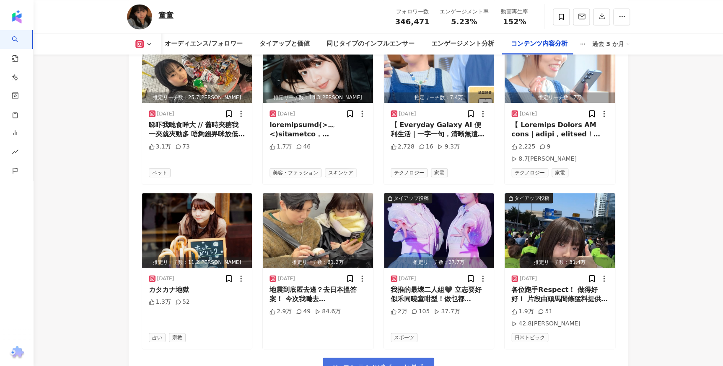
click at [379, 358] on button "コンテンツをもっと見る" at bounding box center [378, 367] width 111 height 19
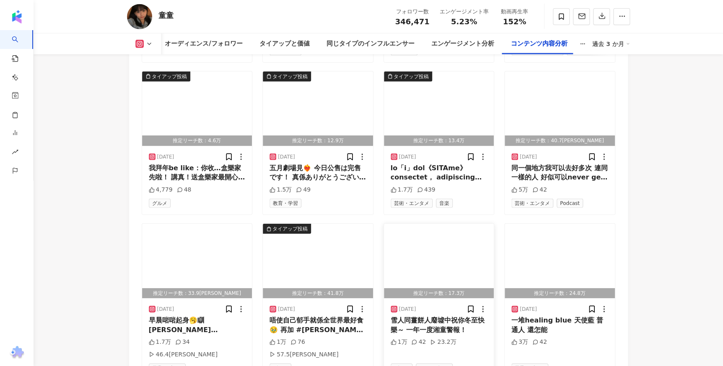
scroll to position [4302, 0]
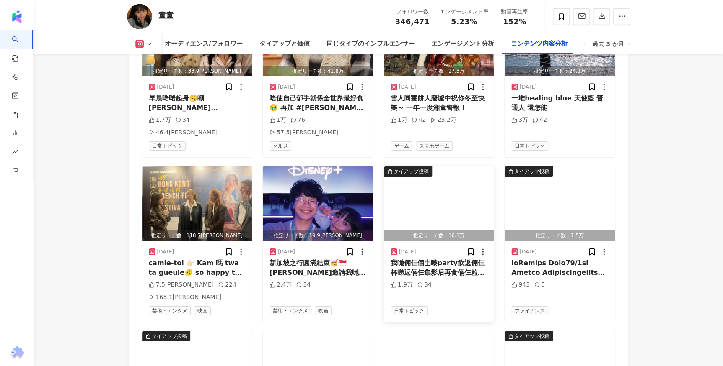
scroll to position [4632, 0]
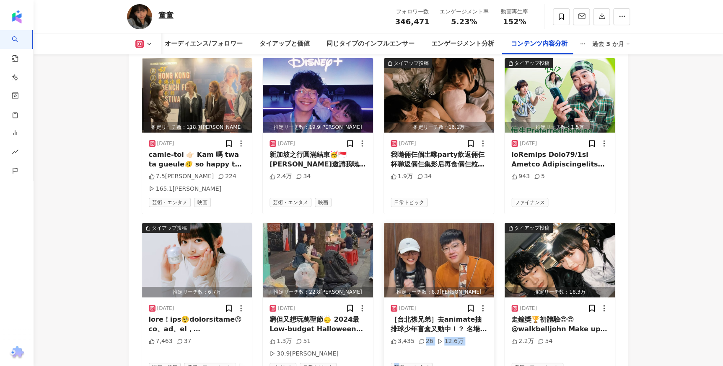
drag, startPoint x: 413, startPoint y: 230, endPoint x: 393, endPoint y: 237, distance: 21.2
click at [393, 298] on div "2024/10/28 ［台北襟兄弟］去animate抽排球少年盲盒又勁中！？ 名場面 poster +角色公仔🏐 下次抽what好？ #排球少年 #haiky…" at bounding box center [439, 338] width 110 height 81
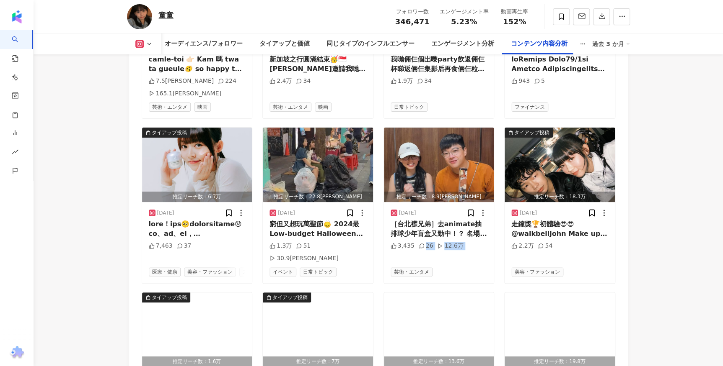
scroll to position [4805, 0]
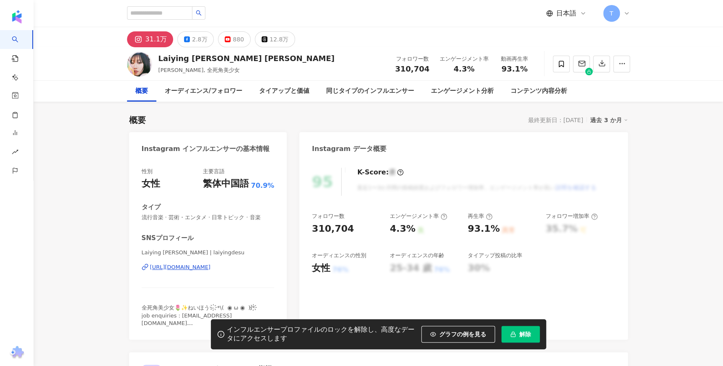
click at [543, 320] on div "インフルエンサープロファイルのロックを解除し、高度なデータにアクセスします グラフの例を見る 解除" at bounding box center [378, 335] width 335 height 30
click at [522, 338] on button "解除" at bounding box center [520, 334] width 39 height 17
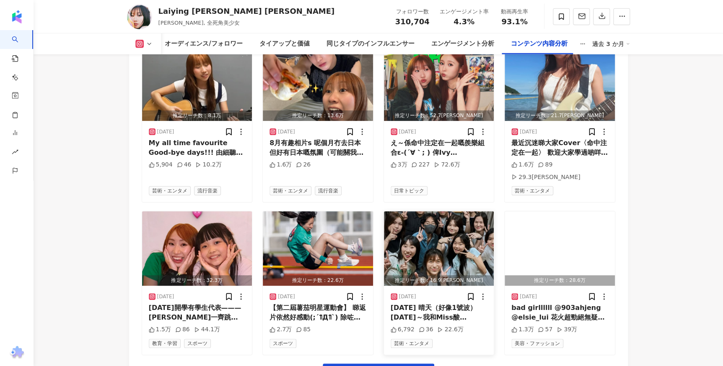
scroll to position [2911, 0]
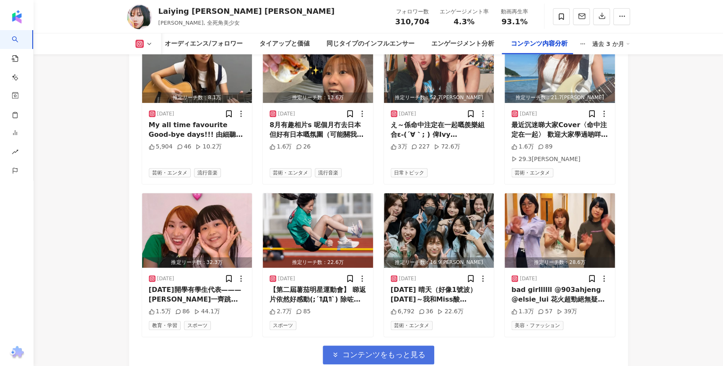
click at [373, 351] on span "コンテンツをもっと見る" at bounding box center [383, 355] width 83 height 9
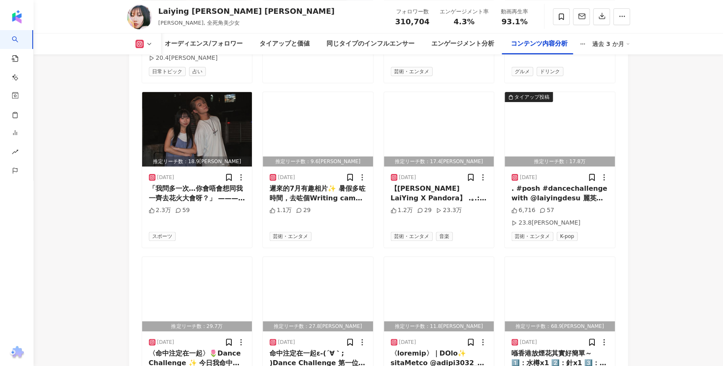
scroll to position [3330, 0]
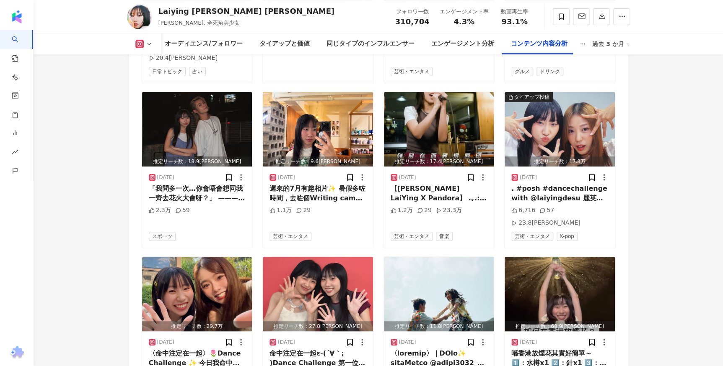
drag, startPoint x: 230, startPoint y: 0, endPoint x: 120, endPoint y: 30, distance: 114.1
click at [120, 30] on div "Laiying エミー TANG 鄧麗英 Giny Lai, 全死角美少女 フォロワー数 310,704 エンゲージメント率 4.3% 動画再生率 93.1%" at bounding box center [378, 16] width 536 height 33
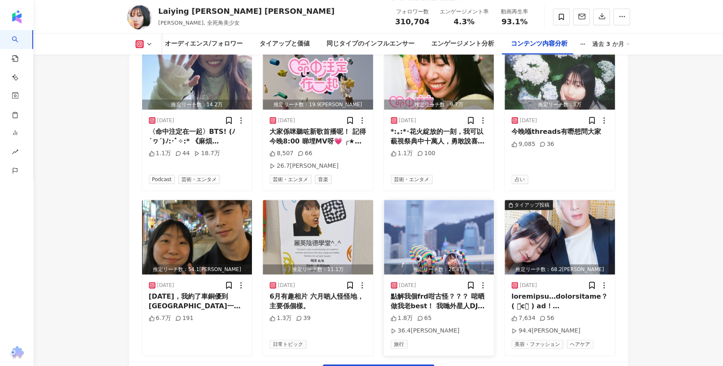
scroll to position [3885, 0]
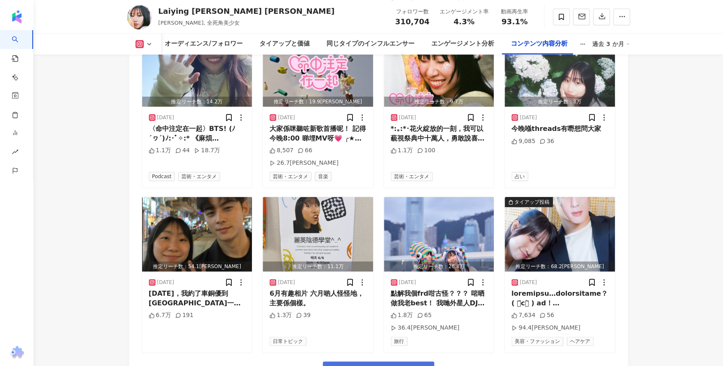
click at [394, 360] on span "コンテンツをもっと見る" at bounding box center [383, 371] width 83 height 9
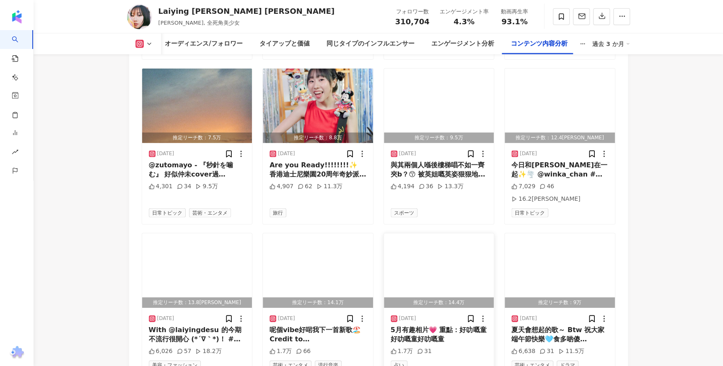
scroll to position [4332, 0]
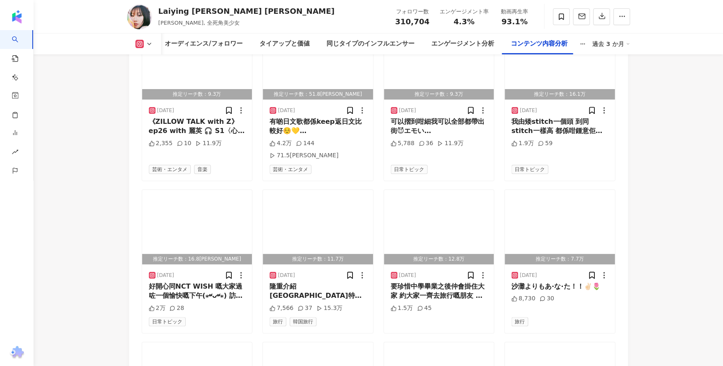
scroll to position [4718, 0]
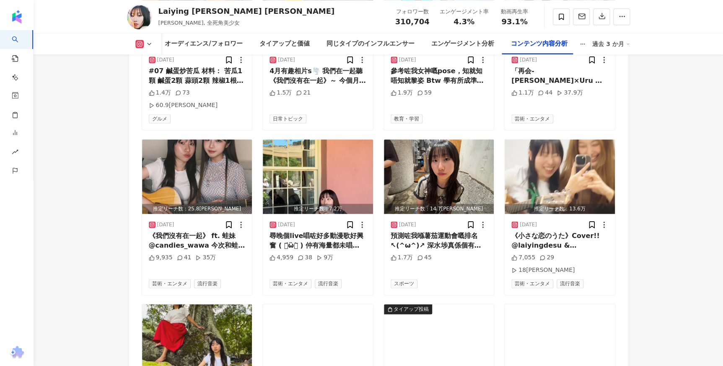
scroll to position [5226, 0]
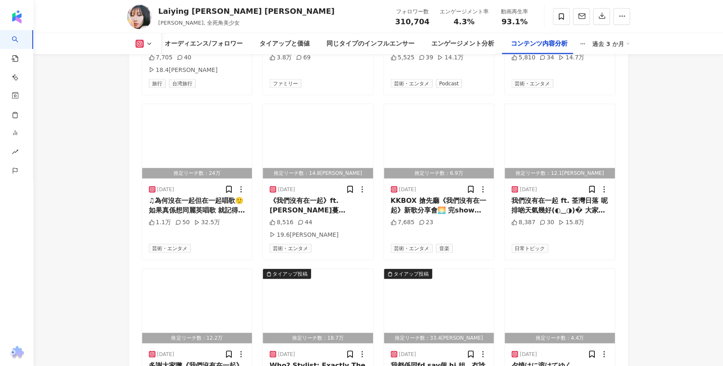
scroll to position [5714, 0]
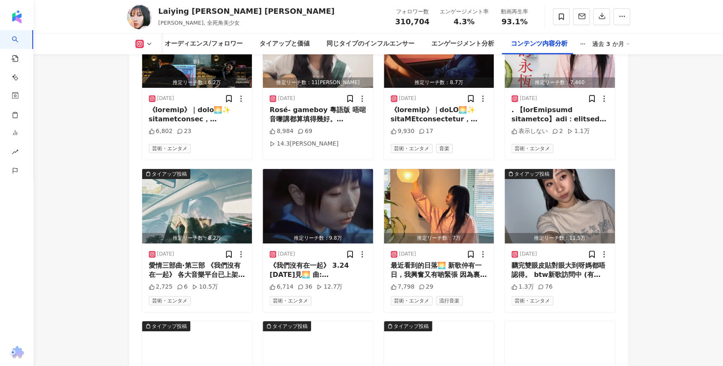
scroll to position [6165, 0]
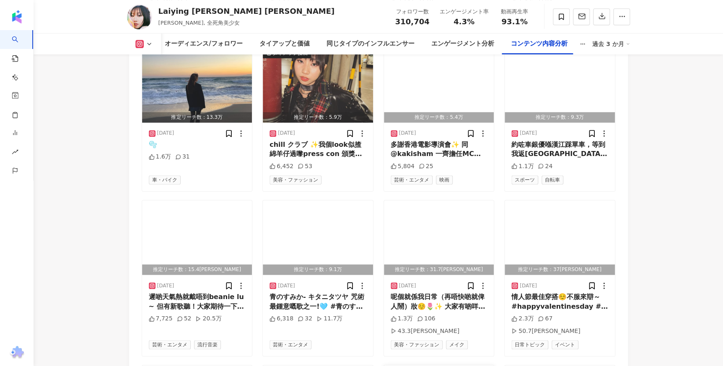
scroll to position [6605, 0]
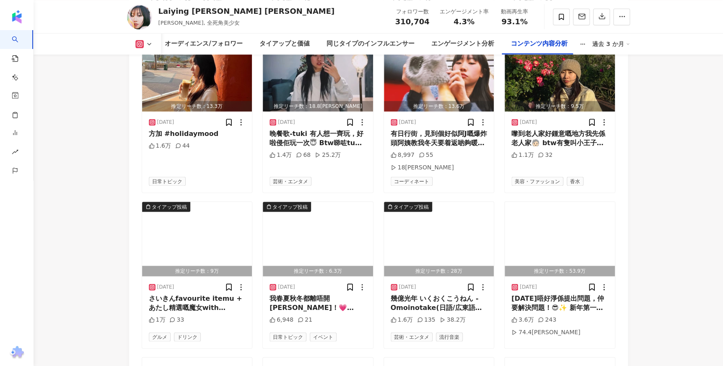
scroll to position [7084, 0]
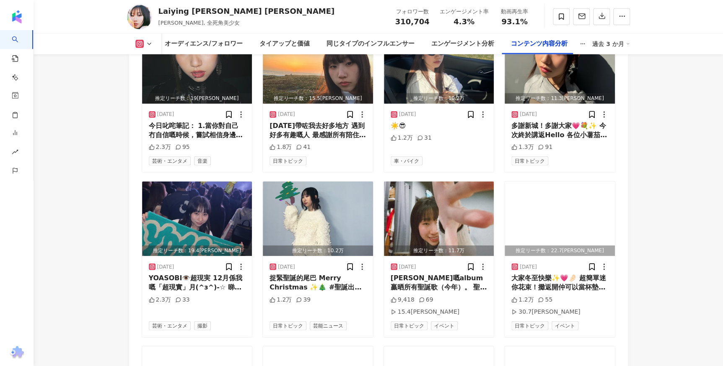
scroll to position [7544, 0]
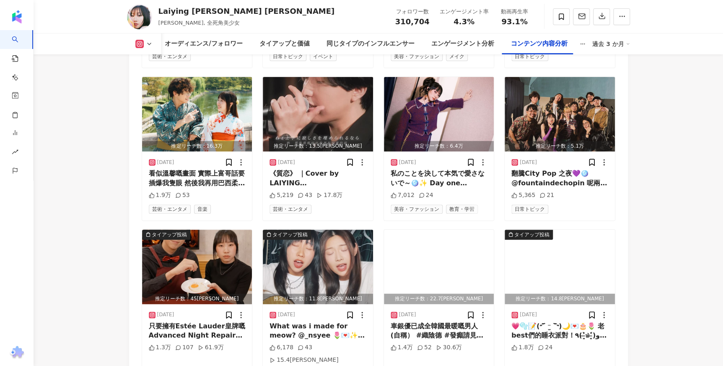
scroll to position [8001, 0]
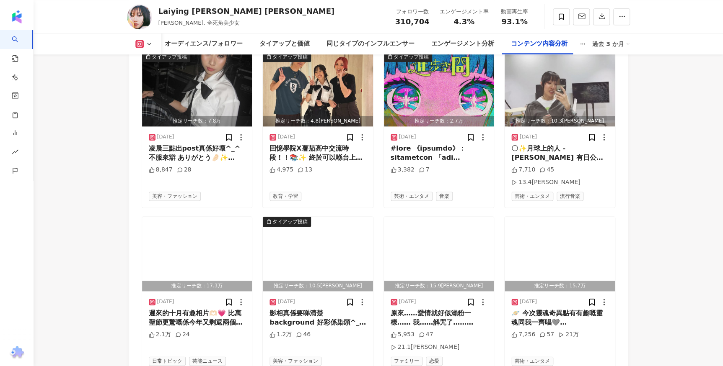
scroll to position [8458, 0]
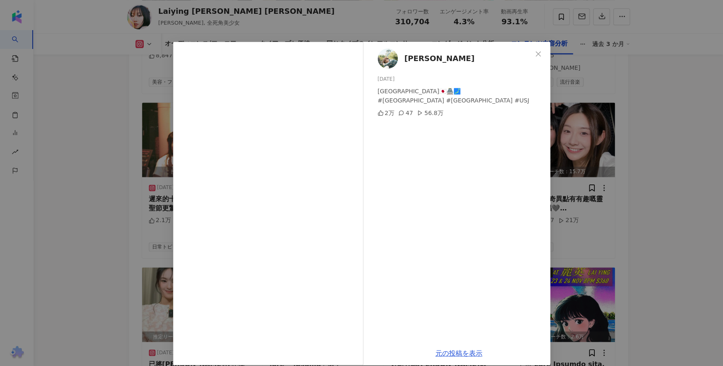
click at [516, 215] on div "程人富 2024/10/17 Osaka🇯🇵🏯🗾 #Japan #Osaka #USJ 2万 47 56.8万" at bounding box center [458, 192] width 183 height 300
click at [627, 210] on div "程人富 2024/10/17 Osaka🇯🇵🏯🗾 #Japan #Osaka #USJ 2万 47 56.8万 元の投稿を表示" at bounding box center [361, 183] width 723 height 366
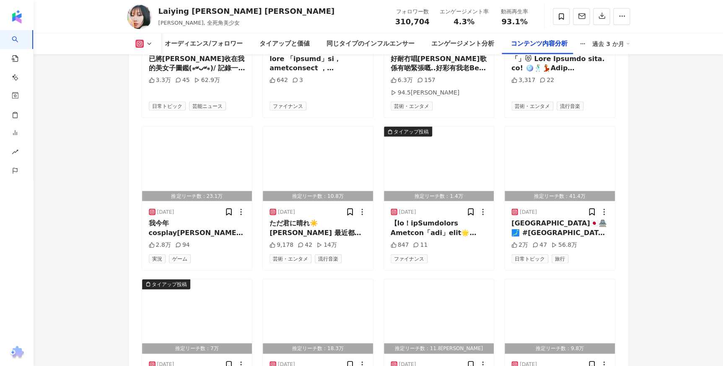
scroll to position [8687, 0]
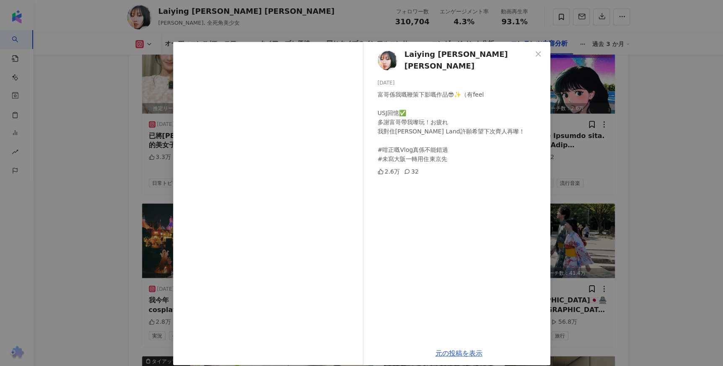
click at [586, 165] on div "Laiying エミー TANG 鄧麗英 2024/10/05 富哥係我嘅鞭策下影嘅作品😎✨（有feel USJ回憶✅ 多謝富哥帶我嚟玩！お疲れ 我對住Mar…" at bounding box center [361, 183] width 723 height 366
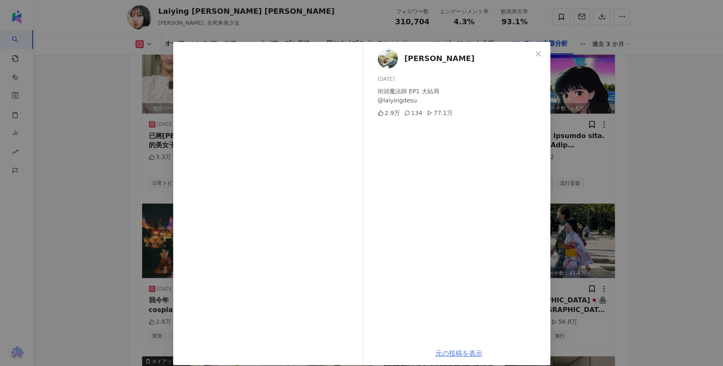
click at [459, 356] on link "元の投稿を表示" at bounding box center [458, 354] width 47 height 8
click at [630, 192] on div "程人富 2024/10/08 街頭魔法師 EP1 大結局 @laiyingdesu 2.9万 134 77.1万 元の投稿を表示" at bounding box center [361, 183] width 723 height 366
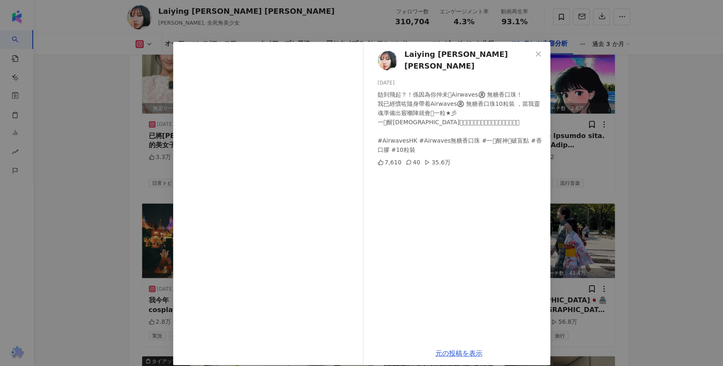
click at [674, 206] on div "Laiying エミー TANG 鄧麗英 2024/10/10 攰到飛起？！係因為你仲未𡁻Airwaves®️ 無糖香口珠！ 我已經慣咗隨身帶着Airwave…" at bounding box center [361, 183] width 723 height 366
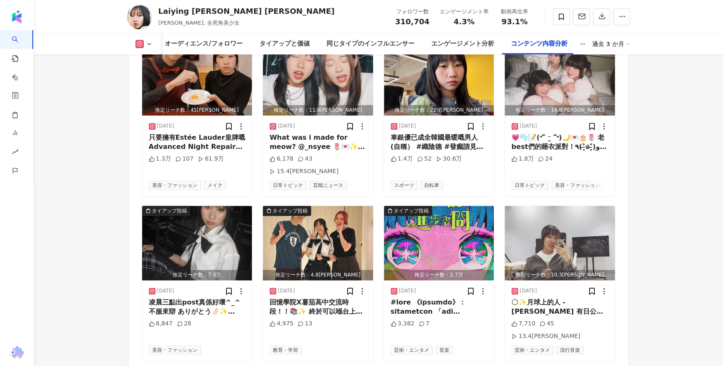
scroll to position [8153, 0]
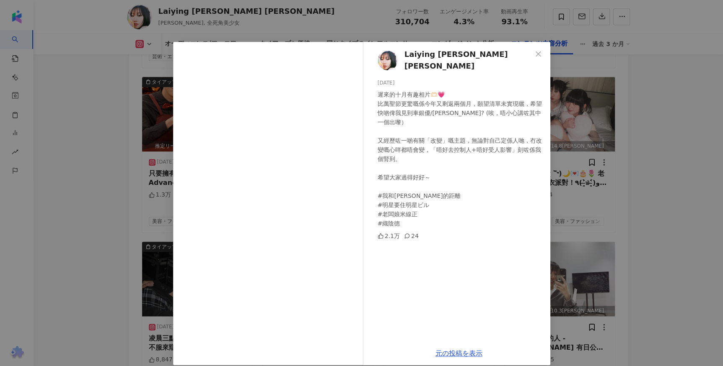
click at [676, 155] on div "Laiying エミー TANG 鄧麗英 2024/11/08 遲來的十月有趣相片🫶🏻💗 比萬聖節更驚嘅係今年又剩返兩個月，願望清單未實現曬，希望快啲俾我見到…" at bounding box center [361, 183] width 723 height 366
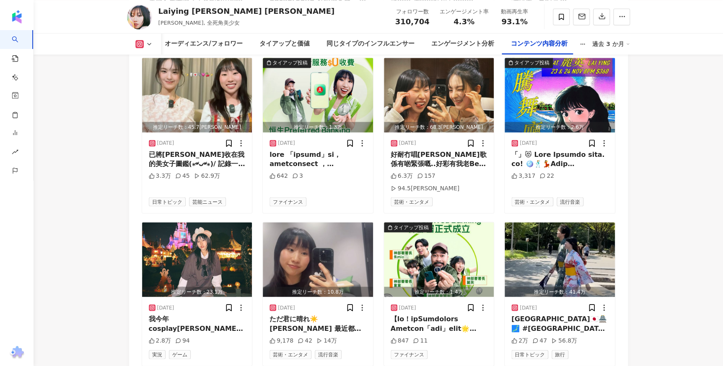
scroll to position [8725, 0]
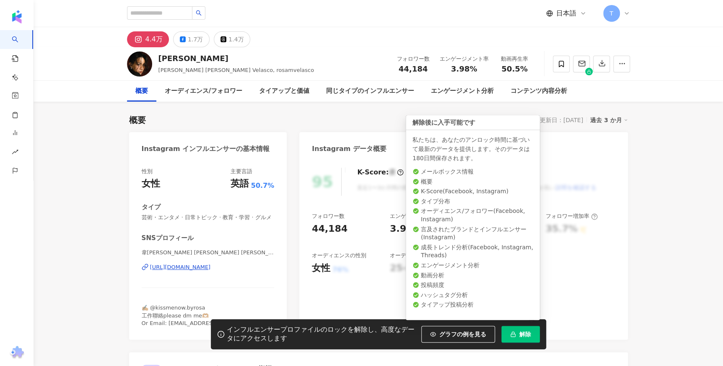
click at [524, 333] on span "解除" at bounding box center [525, 334] width 12 height 7
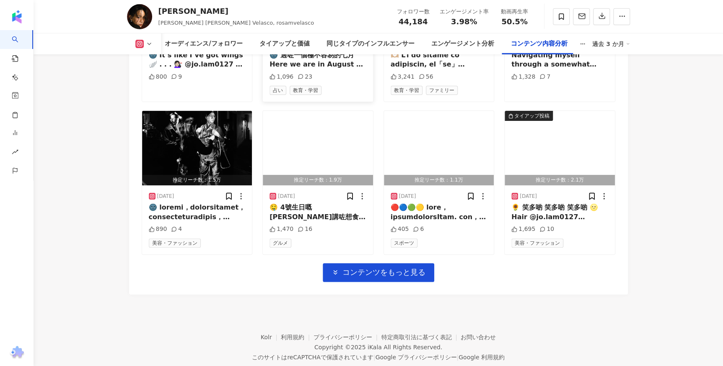
scroll to position [2952, 0]
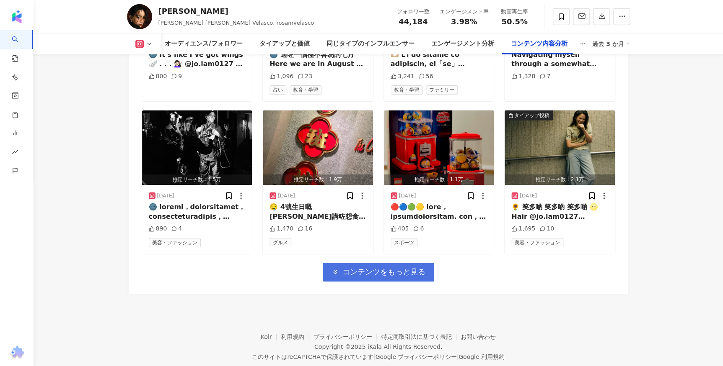
click at [376, 268] on span "コンテンツをもっと見る" at bounding box center [383, 272] width 83 height 9
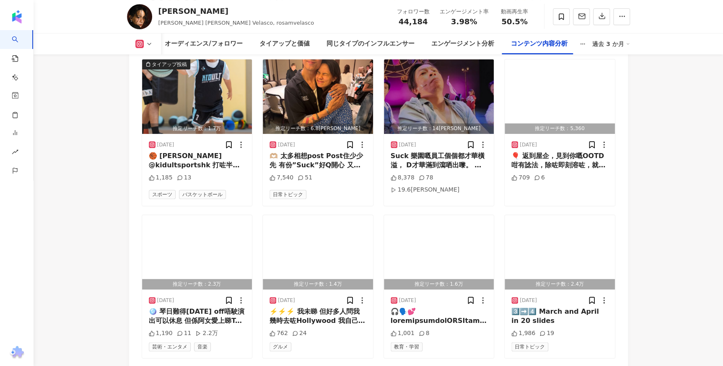
scroll to position [3370, 0]
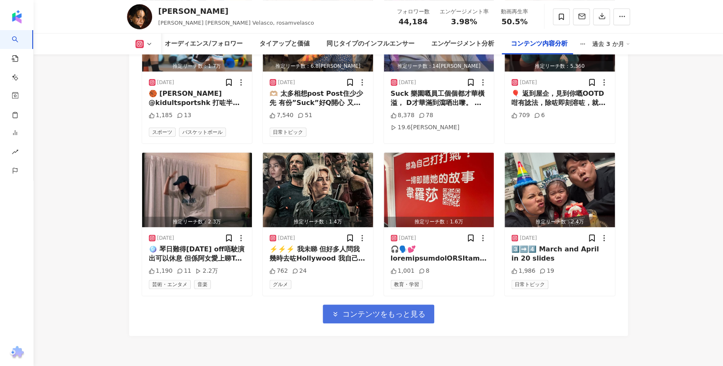
click at [377, 310] on span "コンテンツをもっと見る" at bounding box center [383, 314] width 83 height 9
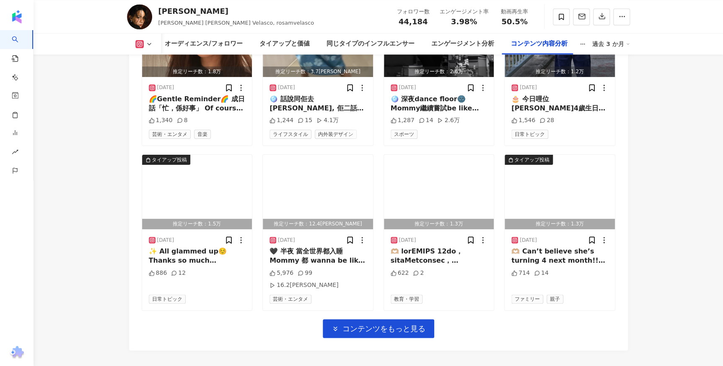
scroll to position [3827, 0]
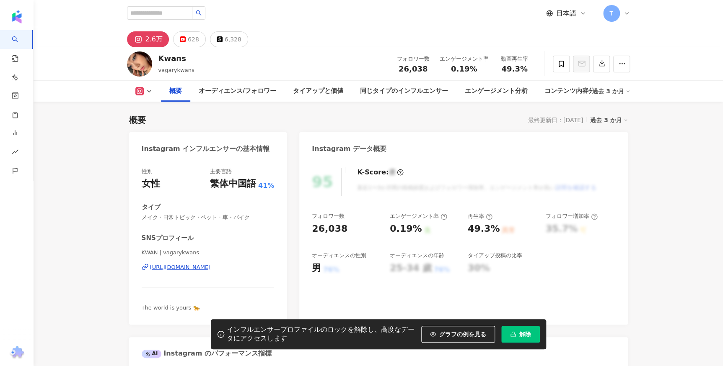
click at [518, 333] on button "解除" at bounding box center [520, 334] width 39 height 17
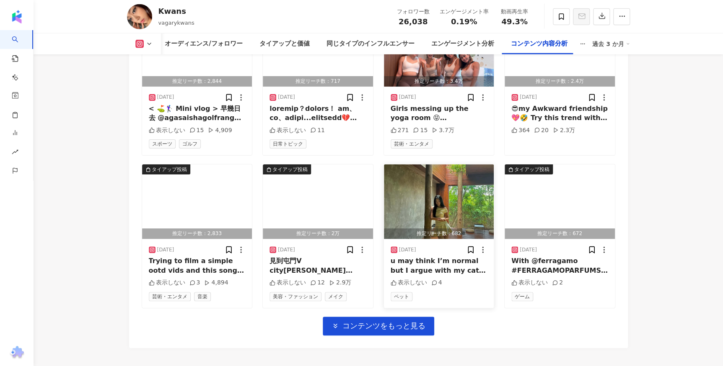
scroll to position [2894, 0]
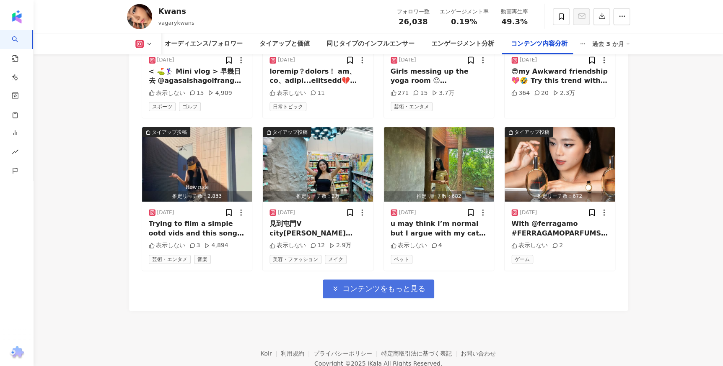
click at [390, 287] on span "コンテンツをもっと見る" at bounding box center [383, 288] width 83 height 9
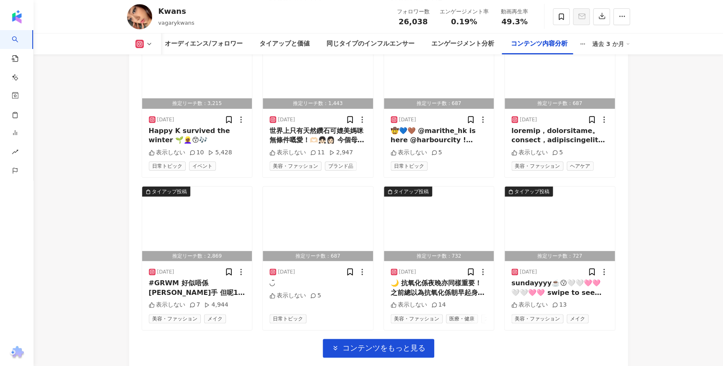
scroll to position [3351, 0]
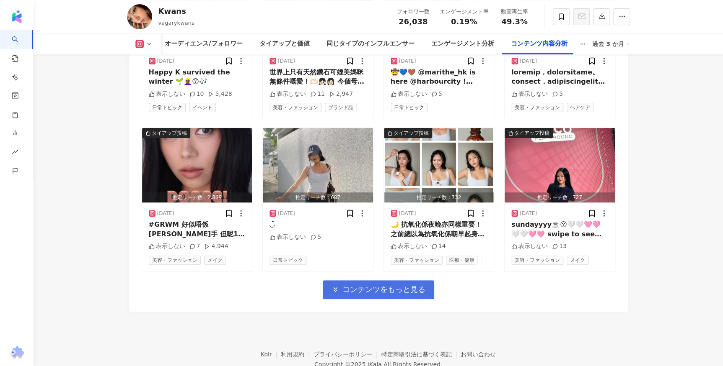
click at [377, 289] on button "コンテンツをもっと見る" at bounding box center [378, 290] width 111 height 19
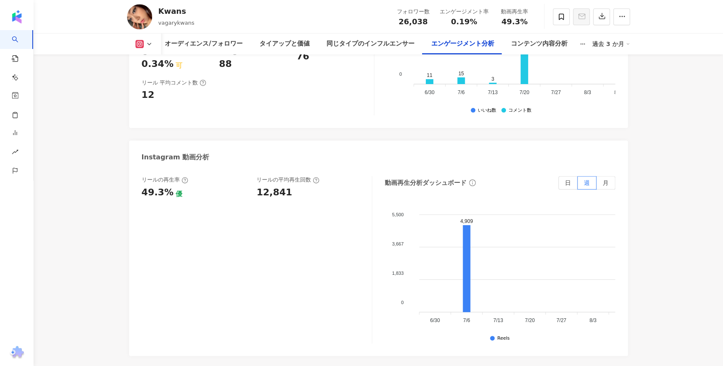
scroll to position [1675, 0]
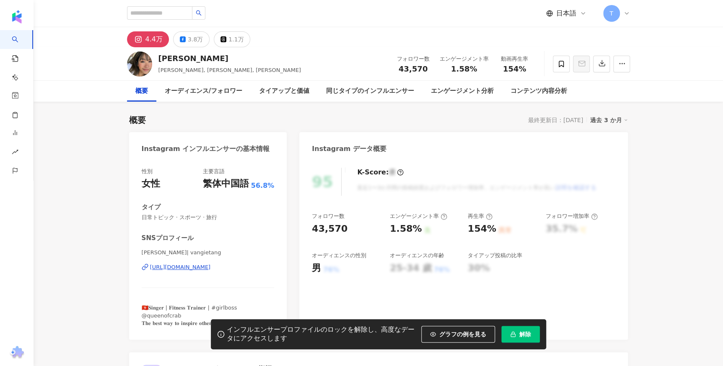
click at [530, 333] on span "解除" at bounding box center [525, 334] width 12 height 7
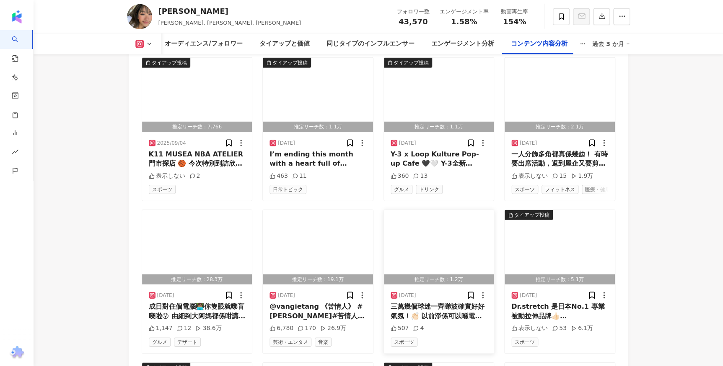
scroll to position [2703, 0]
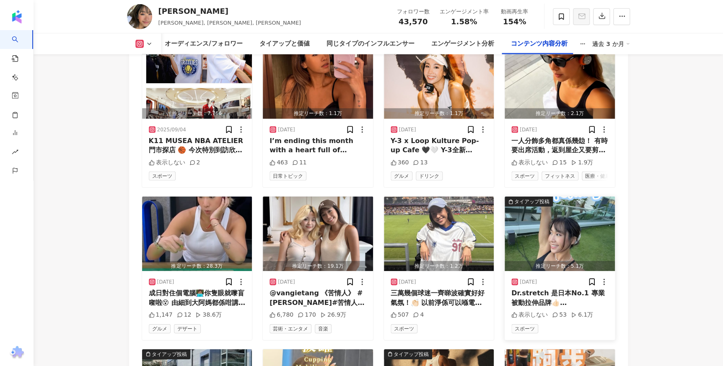
click at [558, 239] on img "button" at bounding box center [559, 234] width 110 height 75
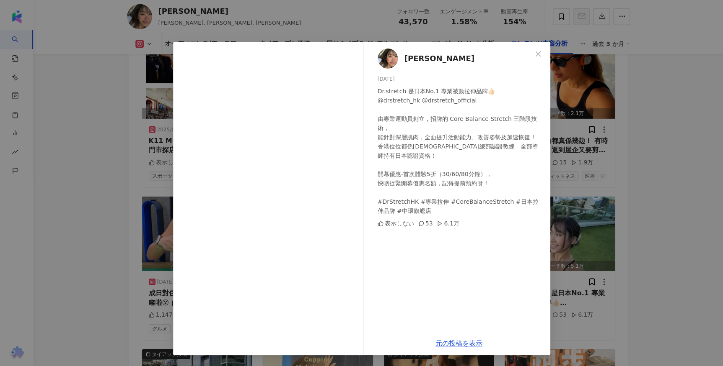
click at [670, 239] on div "[PERSON_NAME][DATE] Dr.stretch 是日本No.1 專業被動拉伸品牌👍🏻 @drstretch_hk @drstretch_offi…" at bounding box center [361, 183] width 723 height 366
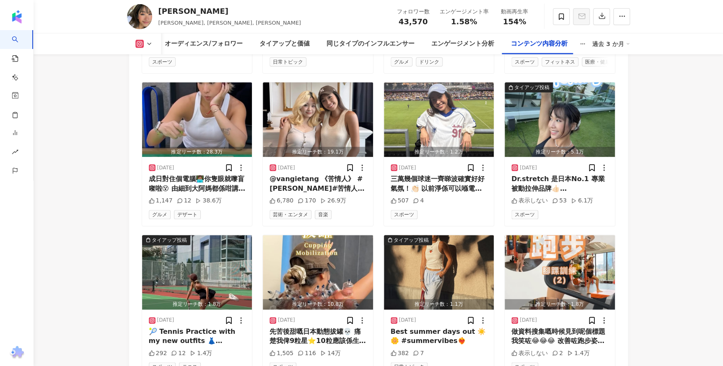
scroll to position [2932, 0]
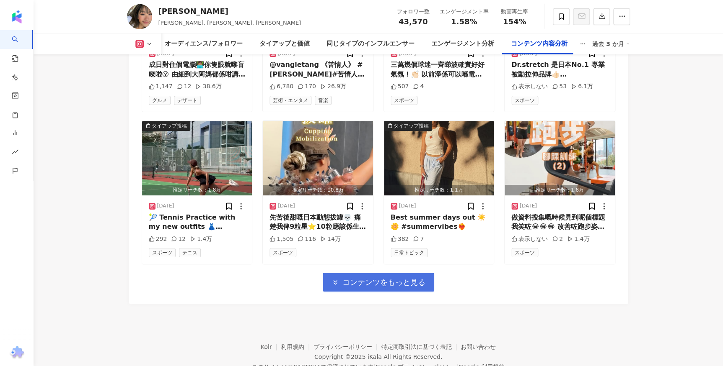
click at [394, 278] on span "コンテンツをもっと見る" at bounding box center [383, 282] width 83 height 9
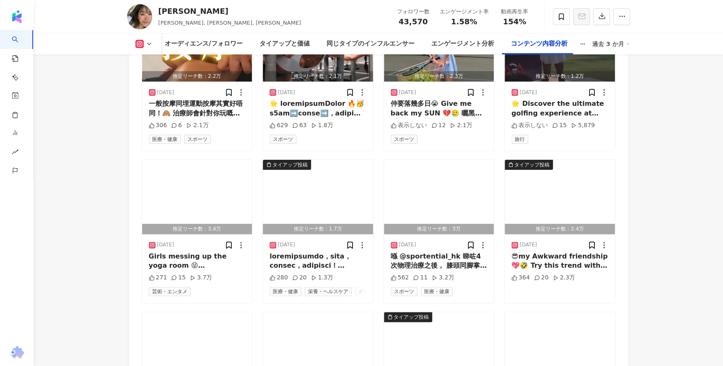
scroll to position [3351, 0]
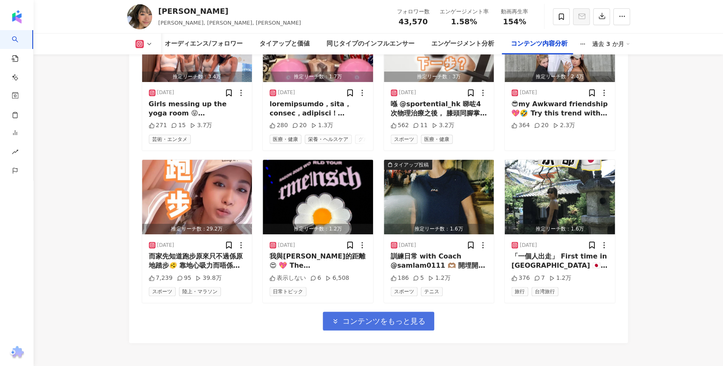
click at [398, 317] on span "コンテンツをもっと見る" at bounding box center [383, 321] width 83 height 9
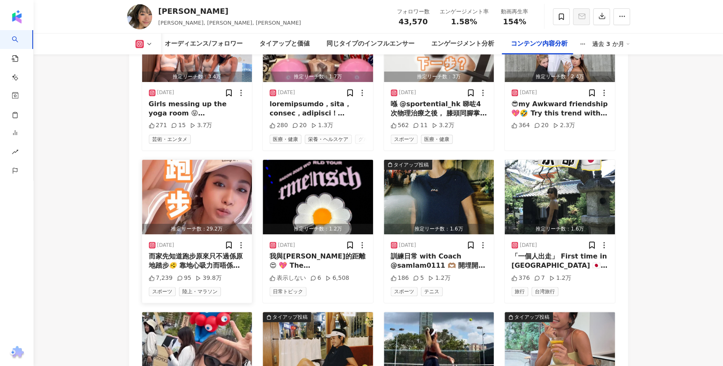
click at [230, 195] on img "button" at bounding box center [197, 197] width 110 height 75
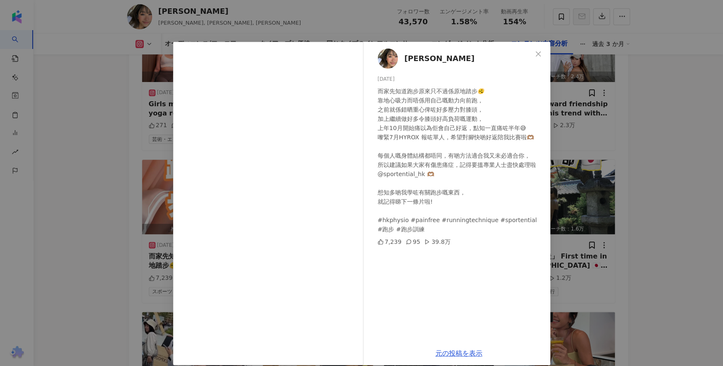
click at [555, 199] on div "Vangie 鄧穎芝 2025/06/12 而家先知道跑步原來只不過係原地踏步🫨 靠地心吸力而唔係用自己嘅動力向前跑， 之前就係錯晒重心俾咗好多壓力對膝頭， …" at bounding box center [361, 183] width 723 height 366
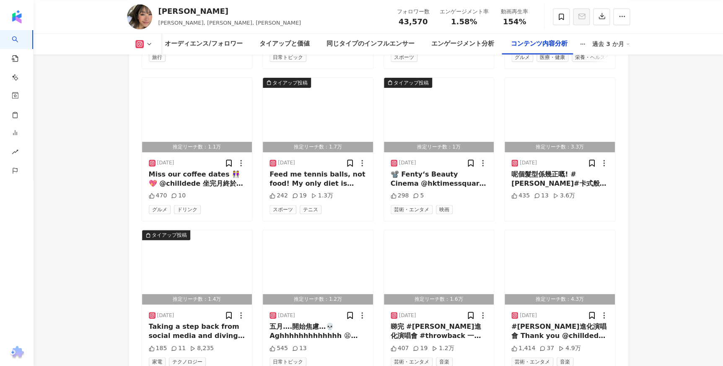
scroll to position [3807, 0]
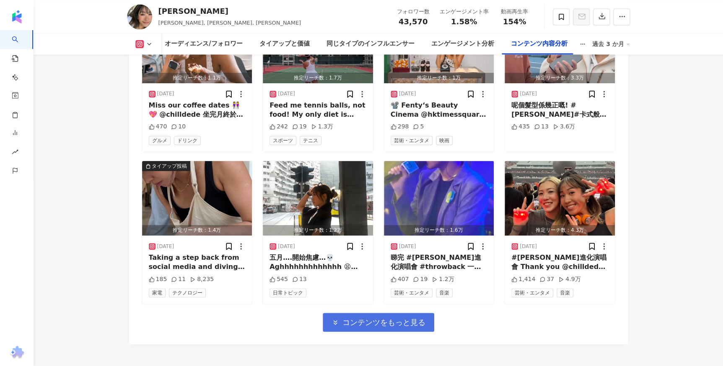
click at [393, 318] on span "コンテンツをもっと見る" at bounding box center [383, 322] width 83 height 9
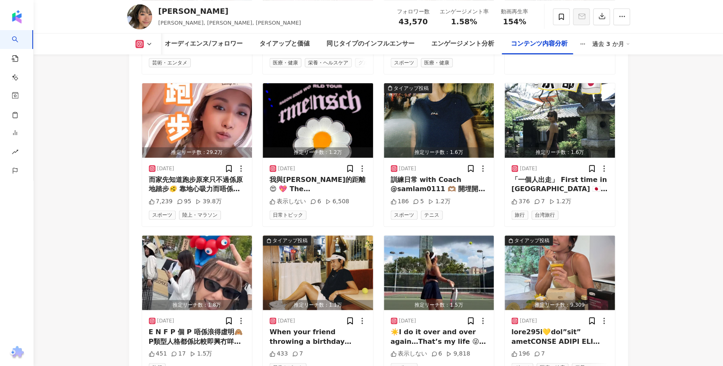
scroll to position [3427, 0]
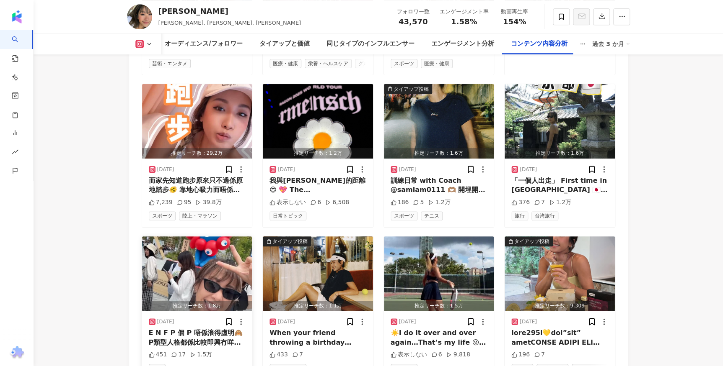
click at [196, 253] on img "button" at bounding box center [197, 274] width 110 height 75
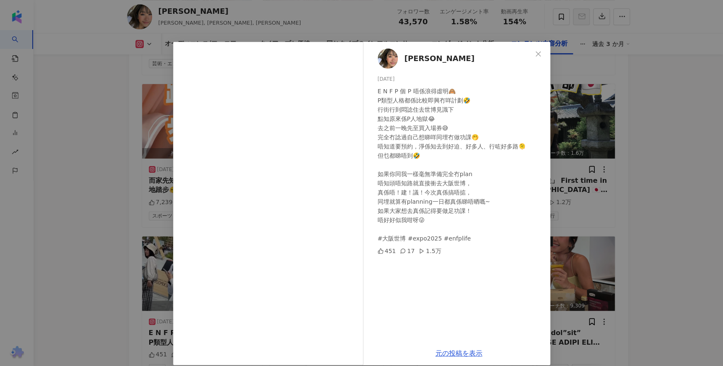
click at [136, 274] on div "Vangie 鄧穎芝 2025/05/31 E N F P 個 P 唔係浪得虛明🙈 P類型人格都係比較即興冇咩計劃🤣 行街行到悶諗住去世博見識下 點知原來係P…" at bounding box center [361, 183] width 723 height 366
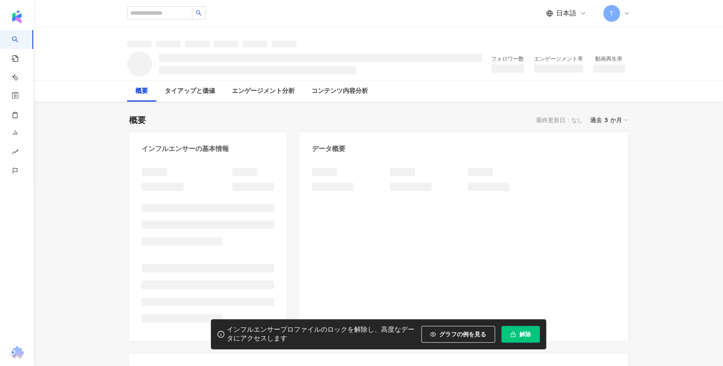
click at [525, 338] on button "解除" at bounding box center [520, 334] width 39 height 17
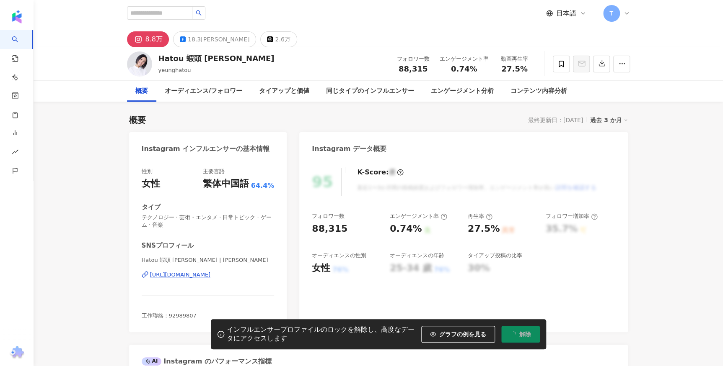
click at [525, 338] on button "解除" at bounding box center [520, 334] width 39 height 17
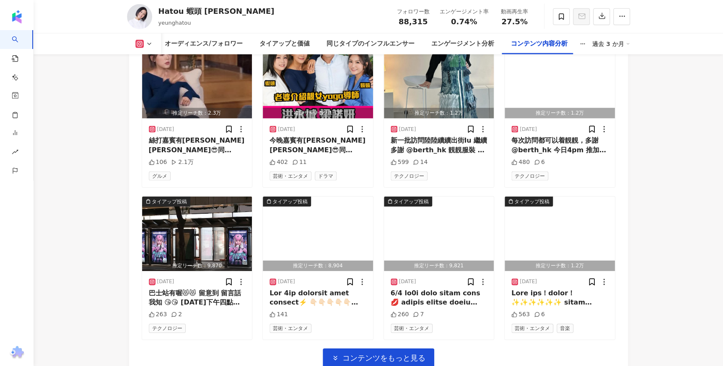
scroll to position [2844, 0]
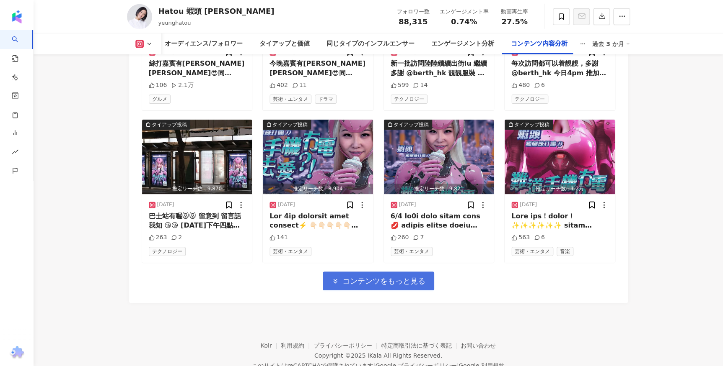
click at [368, 277] on span "コンテンツをもっと見る" at bounding box center [383, 281] width 83 height 9
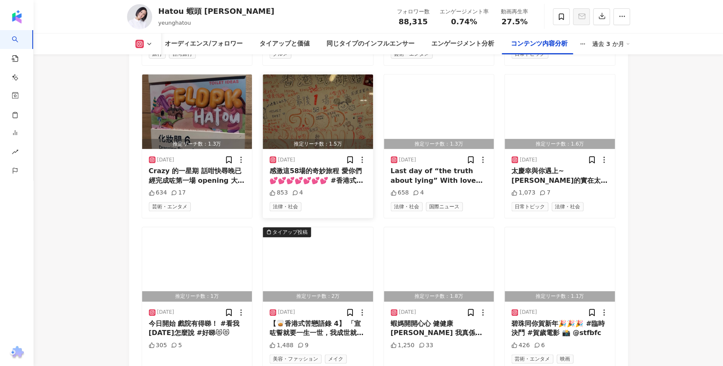
scroll to position [3263, 0]
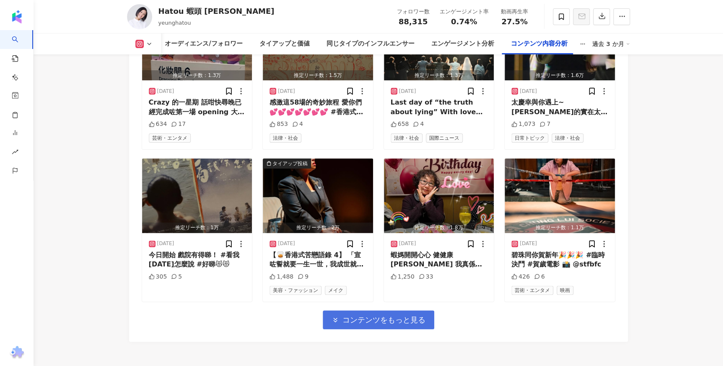
click at [397, 316] on span "コンテンツをもっと見る" at bounding box center [383, 320] width 83 height 9
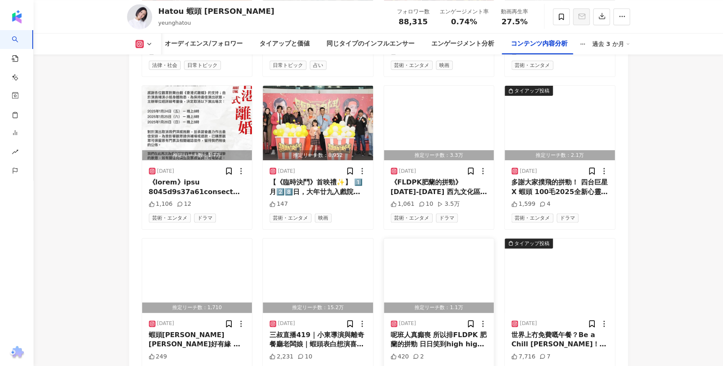
scroll to position [3644, 0]
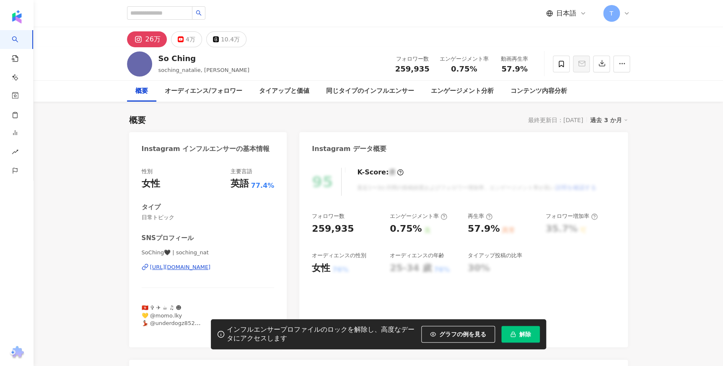
click at [518, 332] on button "解除" at bounding box center [520, 334] width 39 height 17
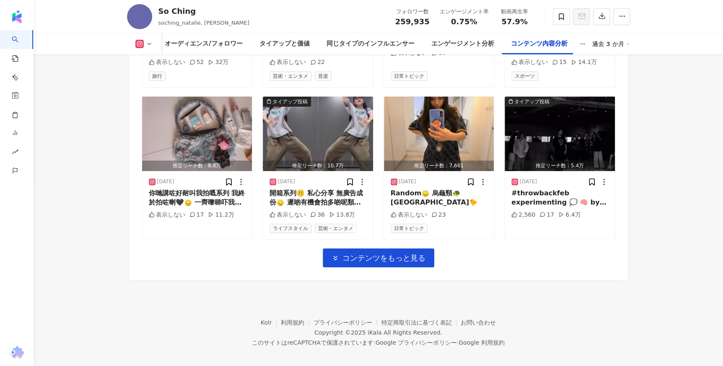
scroll to position [2960, 0]
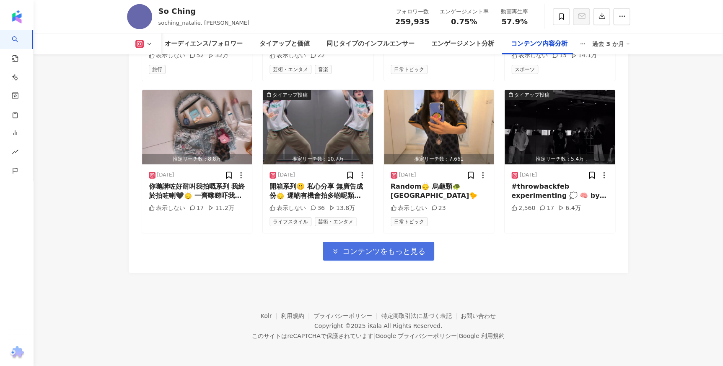
click at [355, 247] on span "コンテンツをもっと見る" at bounding box center [383, 251] width 83 height 9
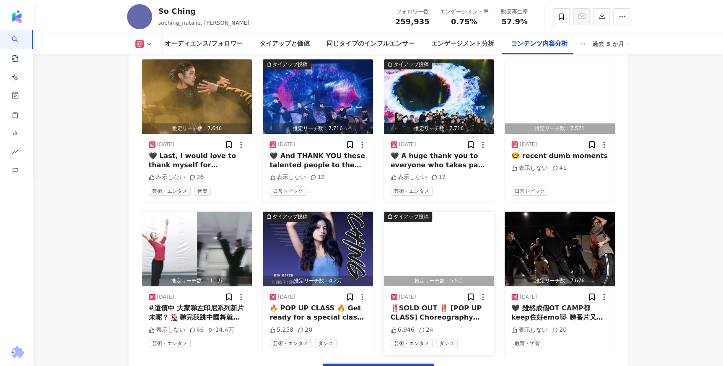
scroll to position [3340, 0]
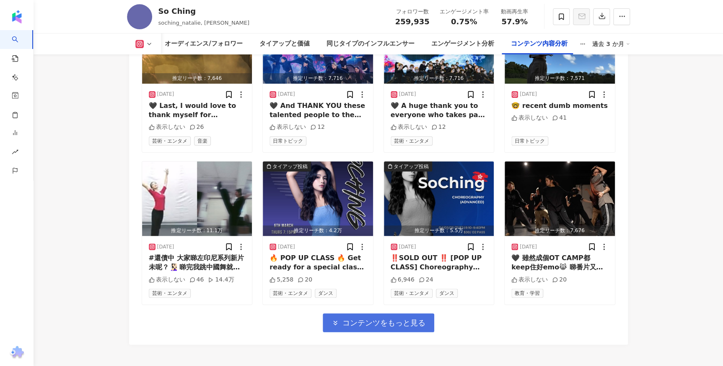
click at [368, 323] on span "コンテンツをもっと見る" at bounding box center [383, 323] width 83 height 9
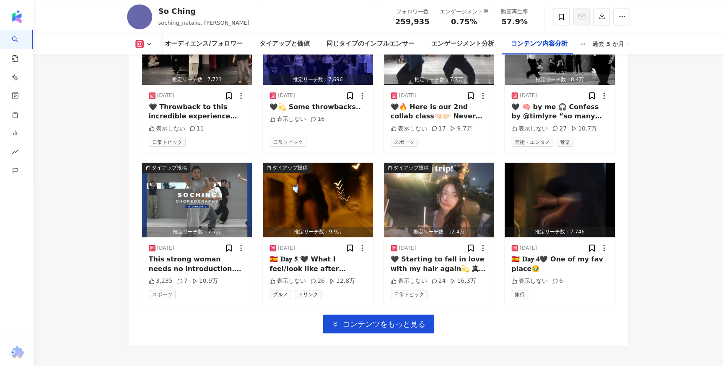
scroll to position [3797, 0]
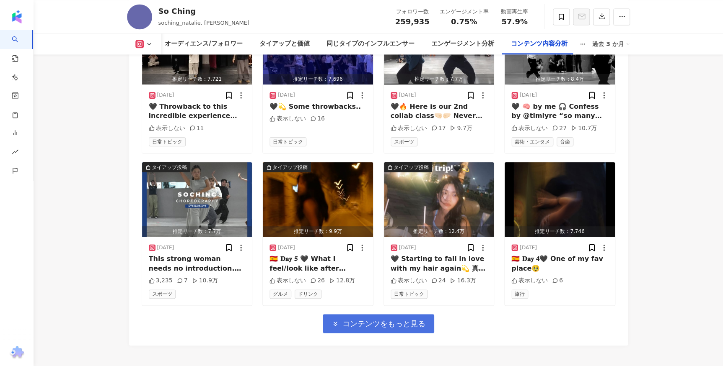
click at [356, 327] on span "コンテンツをもっと見る" at bounding box center [383, 324] width 83 height 9
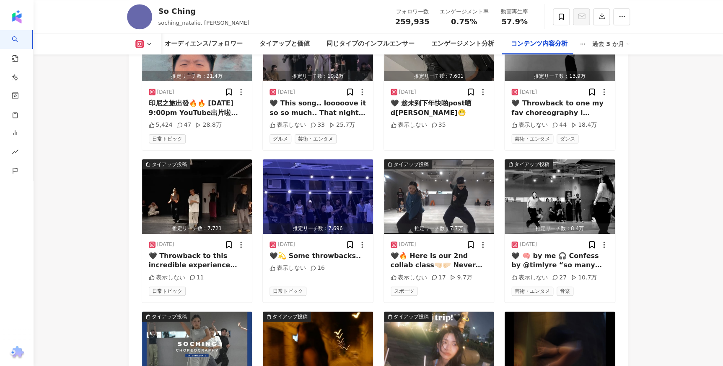
scroll to position [3581, 0]
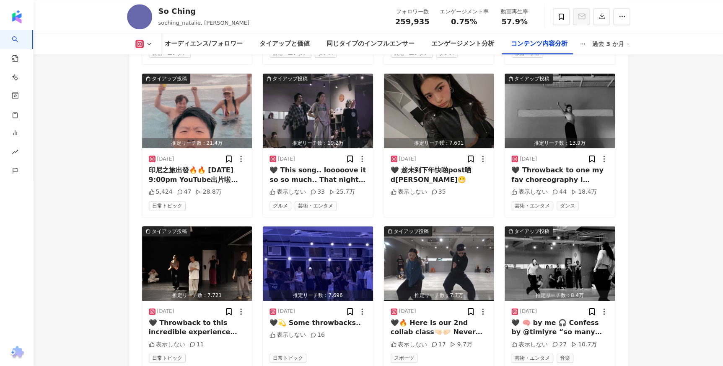
drag, startPoint x: 124, startPoint y: 0, endPoint x: 104, endPoint y: 193, distance: 193.6
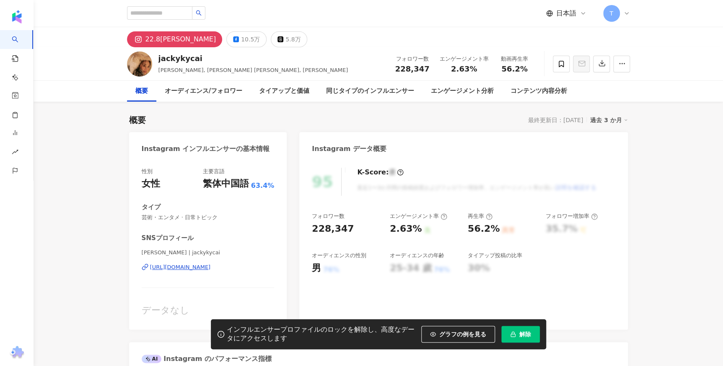
click at [524, 333] on span "解除" at bounding box center [525, 334] width 12 height 7
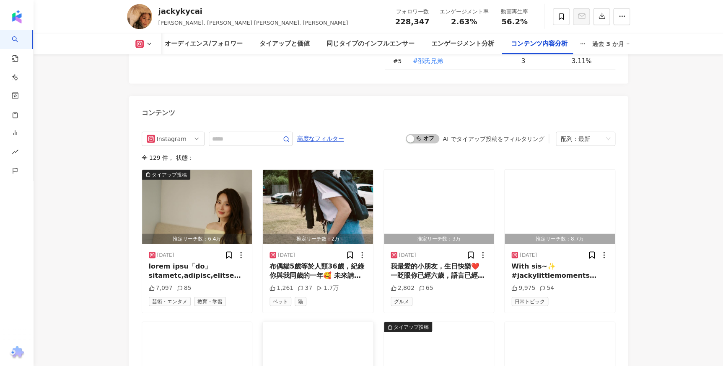
scroll to position [2627, 0]
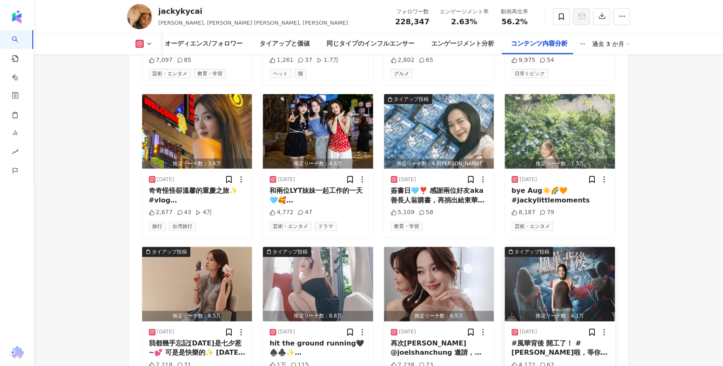
scroll to position [2970, 0]
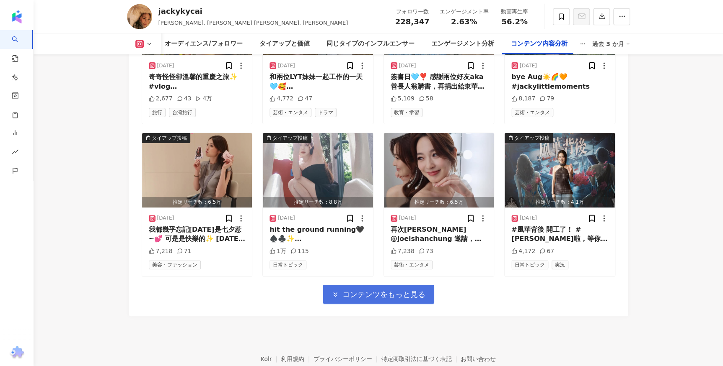
click at [374, 285] on button "コンテンツをもっと見る" at bounding box center [378, 294] width 111 height 19
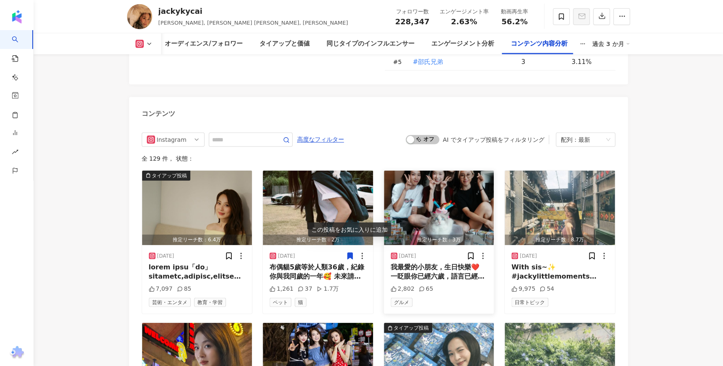
scroll to position [2817, 0]
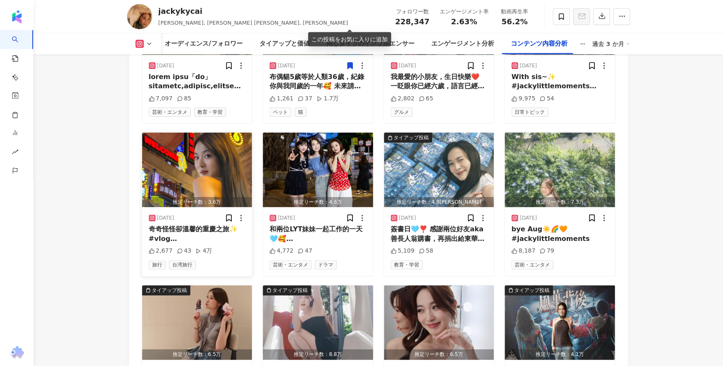
click at [187, 133] on img "button" at bounding box center [197, 170] width 110 height 75
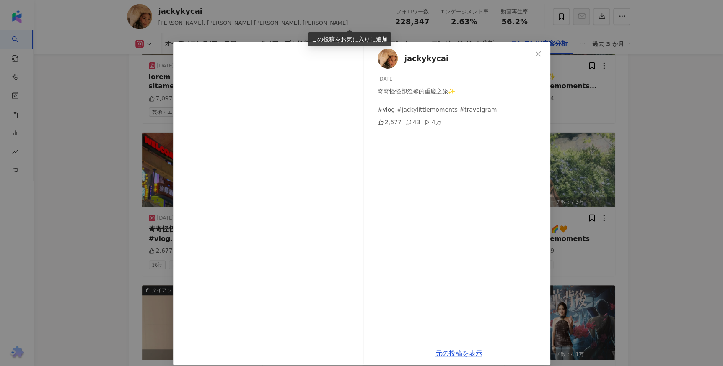
click at [679, 276] on div "jackykycai [DATE] 奇奇怪怪卻溫馨的重慶之旅✨ #vlog #jackylittlemoments #travelgram 2,677 43 …" at bounding box center [361, 183] width 723 height 366
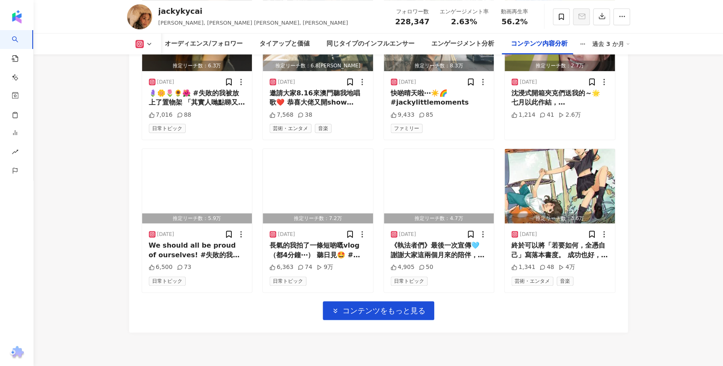
scroll to position [3427, 0]
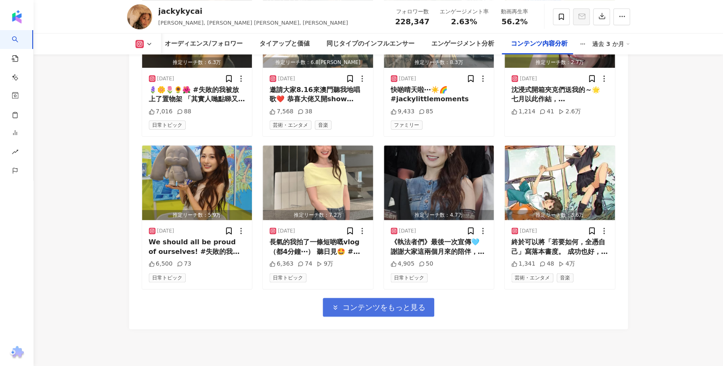
click at [341, 298] on button "コンテンツをもっと見る" at bounding box center [378, 307] width 111 height 19
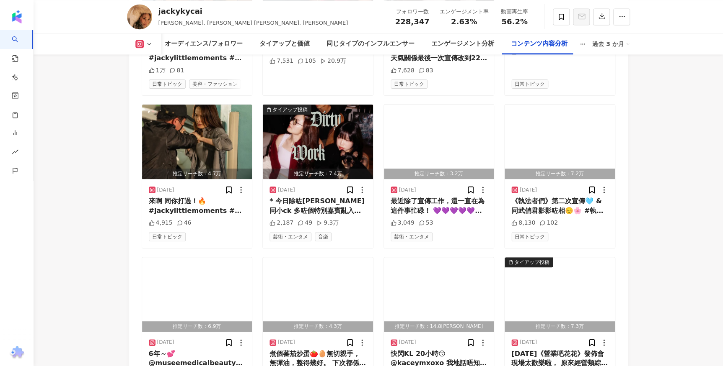
scroll to position [3884, 0]
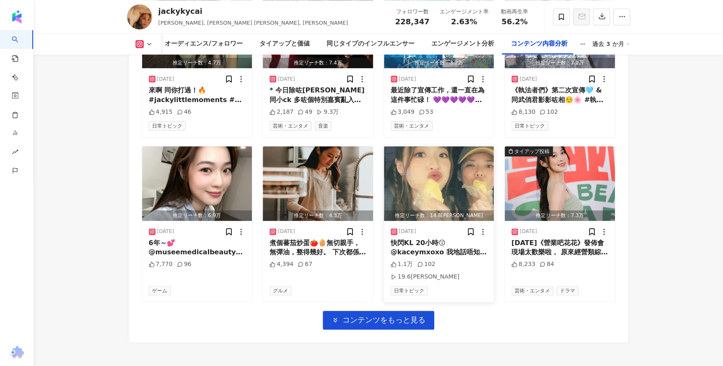
click at [456, 147] on img "button" at bounding box center [439, 184] width 110 height 75
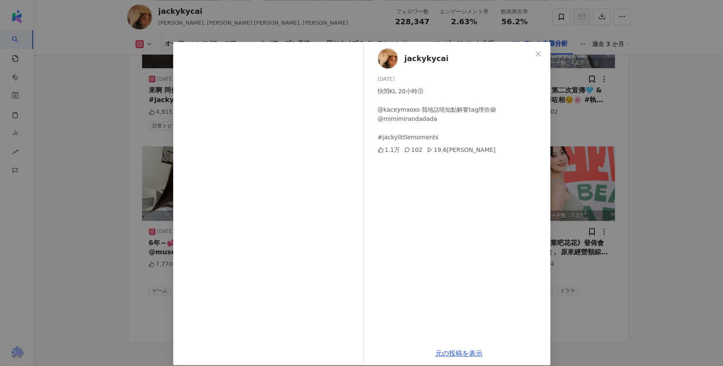
click at [90, 190] on div "jackykycai 2025/07/03 快閃KL 20小時😗 @kaceymxoxo 我地話唔知點解要tag埋你😆 @mimimirandadada #j…" at bounding box center [361, 183] width 723 height 366
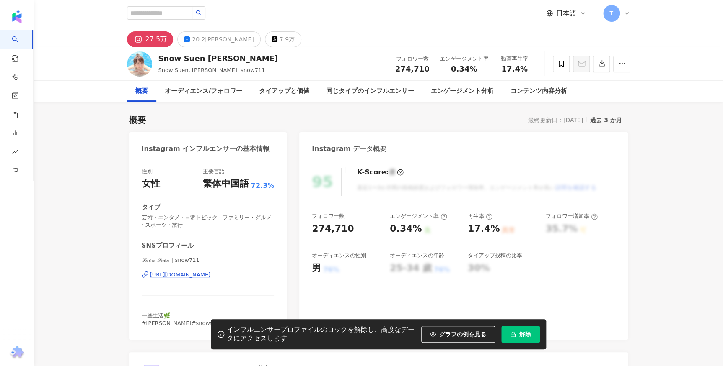
click at [528, 338] on button "解除" at bounding box center [520, 334] width 39 height 17
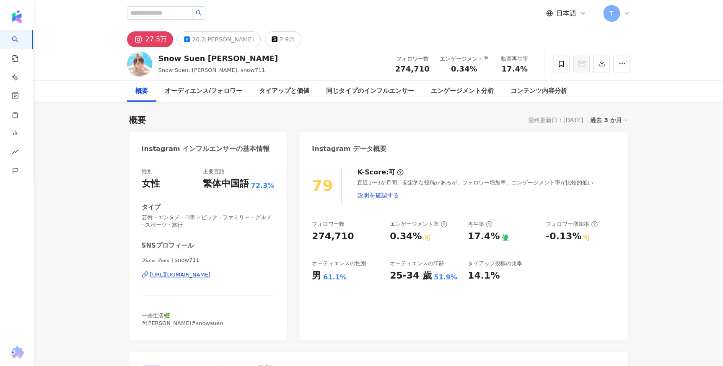
drag, startPoint x: 345, startPoint y: 28, endPoint x: 278, endPoint y: 5, distance: 71.0
click at [345, 28] on div "27.5[PERSON_NAME]20.2[PERSON_NAME]7.9[PERSON_NAME]" at bounding box center [378, 37] width 536 height 20
